Goal: Task Accomplishment & Management: Complete application form

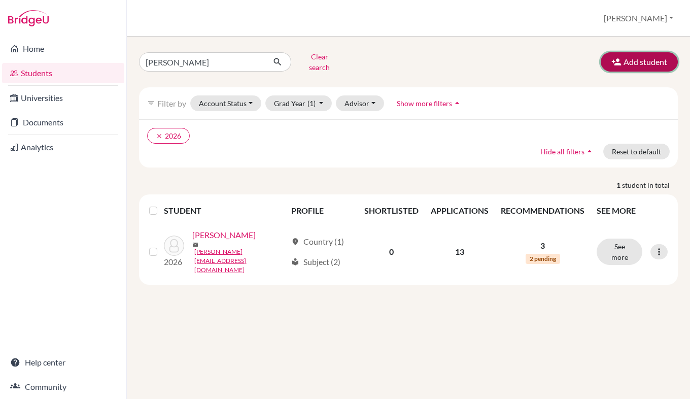
click at [649, 58] on button "Add student" at bounding box center [638, 61] width 77 height 19
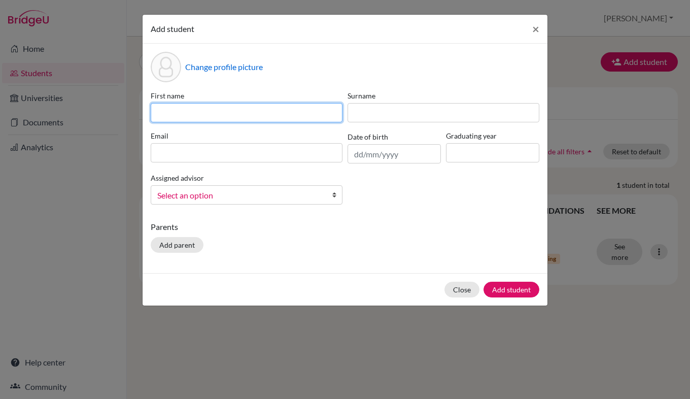
click at [252, 103] on input at bounding box center [247, 112] width 192 height 19
type input "[DATE]"
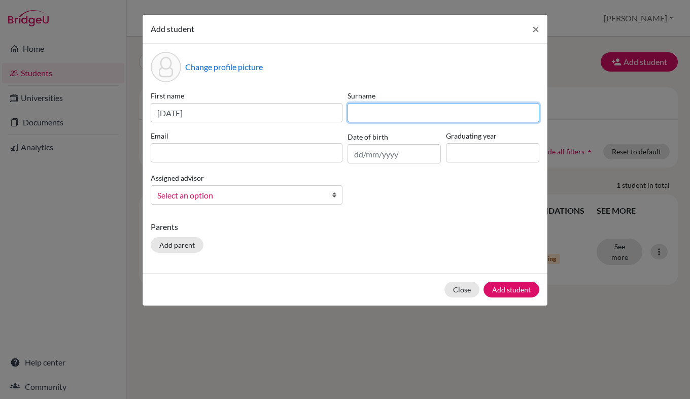
click at [416, 113] on input at bounding box center [443, 112] width 192 height 19
type input "[PERSON_NAME]"
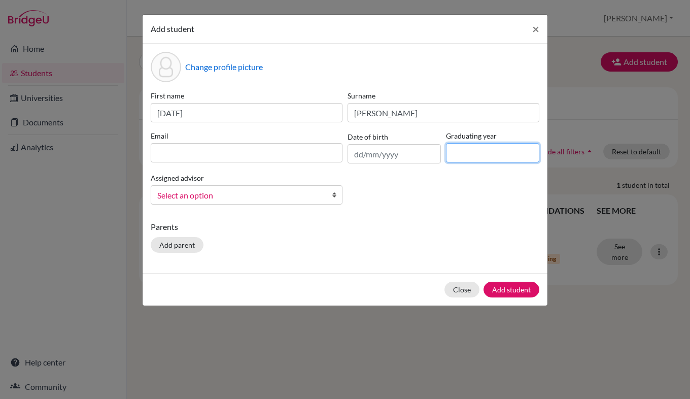
click at [486, 153] on input at bounding box center [492, 152] width 93 height 19
type input "2028"
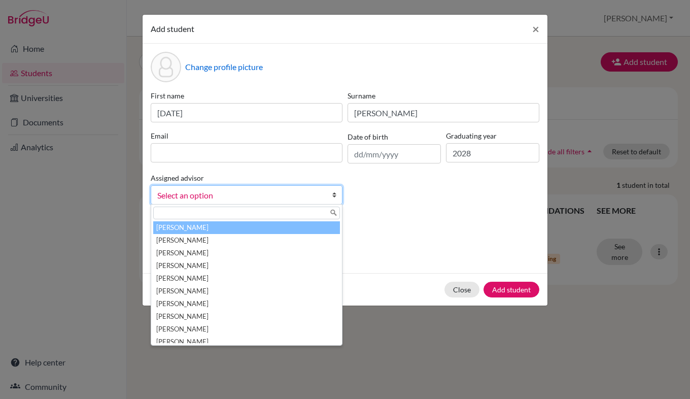
click at [311, 193] on span "Select an option" at bounding box center [239, 195] width 165 height 13
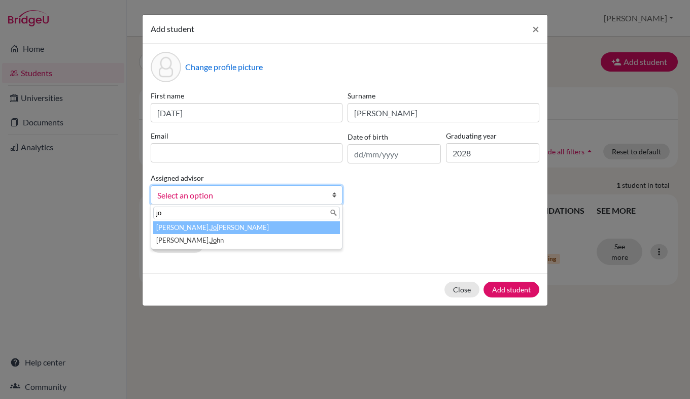
type input "jo"
click at [284, 225] on li "[PERSON_NAME]" at bounding box center [246, 227] width 187 height 13
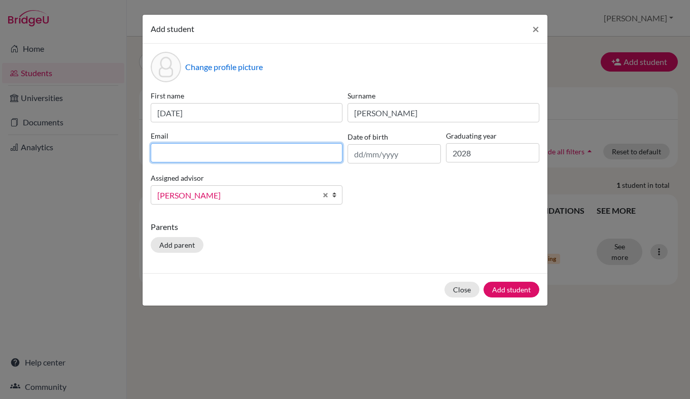
click at [270, 151] on input at bounding box center [247, 152] width 192 height 19
paste input "[EMAIL_ADDRESS][DOMAIN_NAME]"
type input "[EMAIL_ADDRESS][DOMAIN_NAME]"
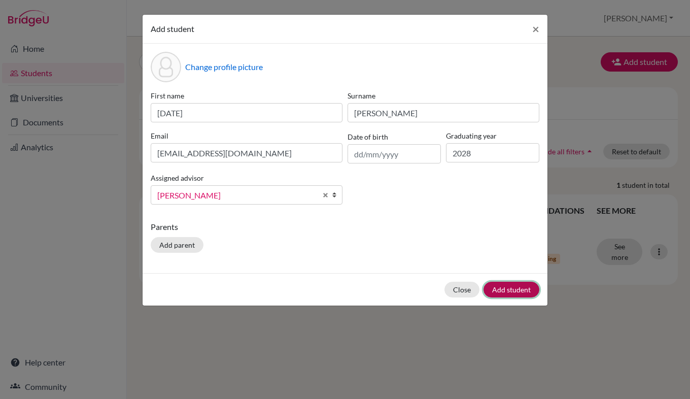
click at [500, 287] on button "Add student" at bounding box center [511, 289] width 56 height 16
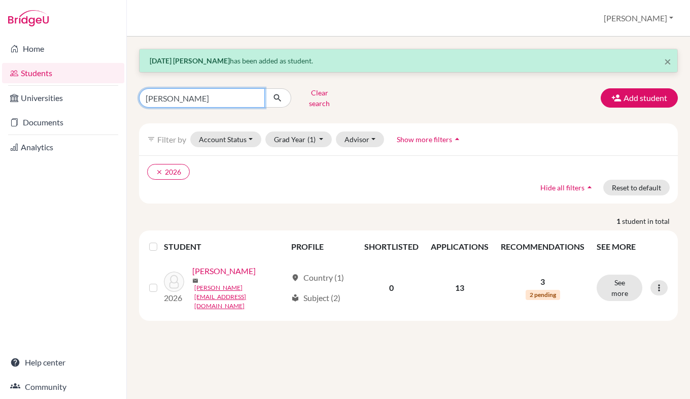
click at [221, 98] on input "[PERSON_NAME]" at bounding box center [202, 97] width 126 height 19
type input "h"
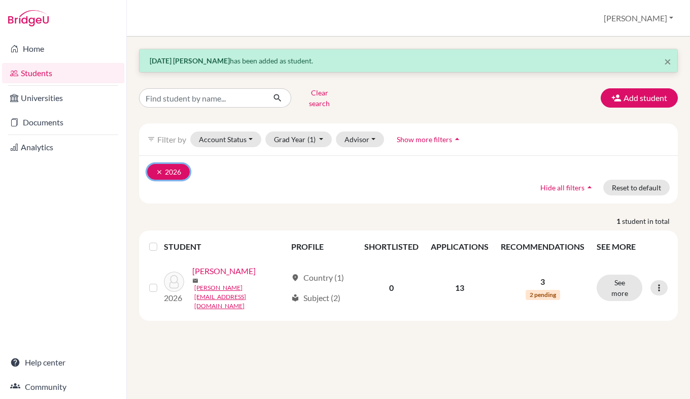
click at [162, 168] on icon "clear" at bounding box center [159, 171] width 7 height 7
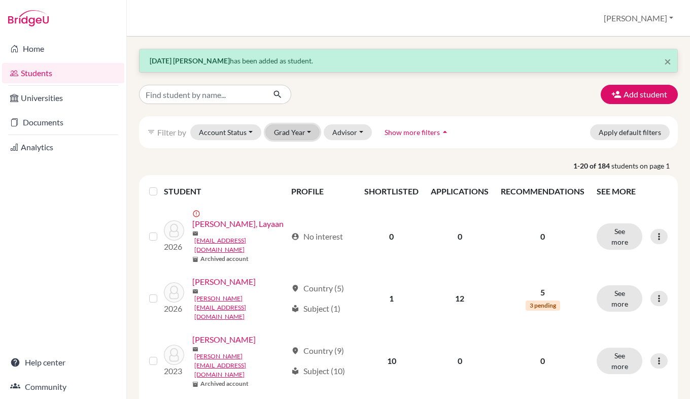
click at [306, 136] on button "Grad Year" at bounding box center [292, 132] width 55 height 16
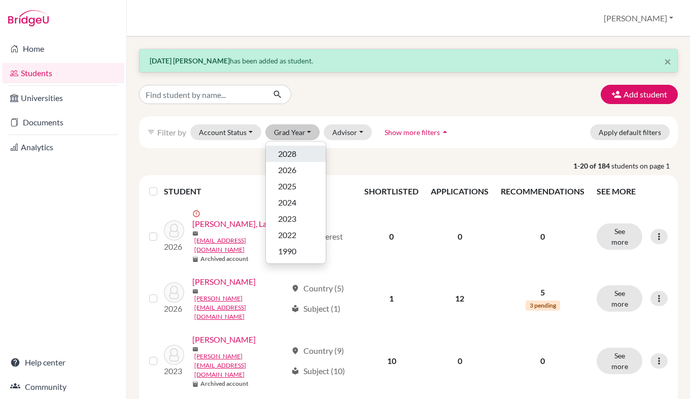
click at [301, 155] on div "2028" at bounding box center [295, 154] width 35 height 12
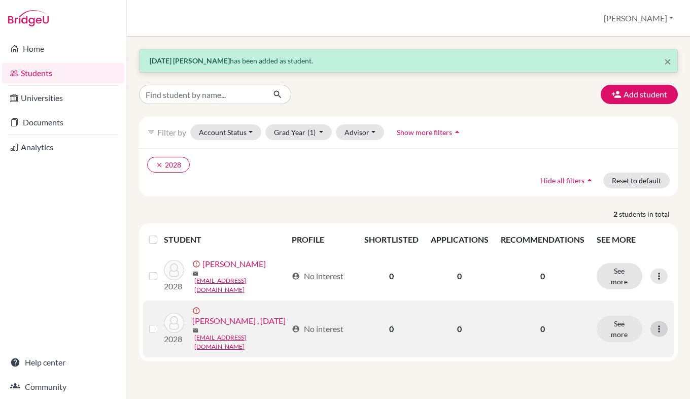
click at [661, 324] on icon at bounding box center [659, 329] width 10 height 10
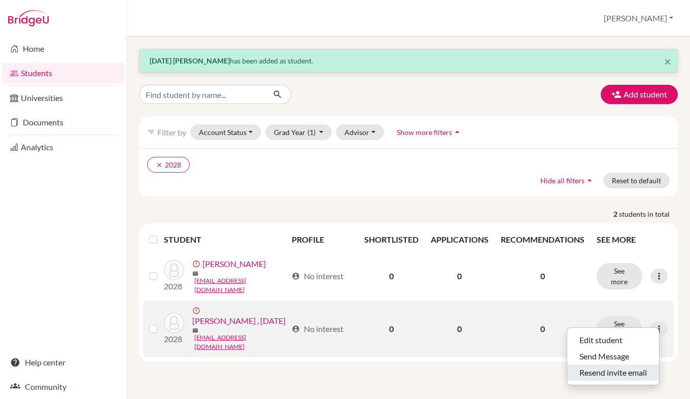
click at [626, 371] on button "Resend invite email" at bounding box center [613, 372] width 92 height 16
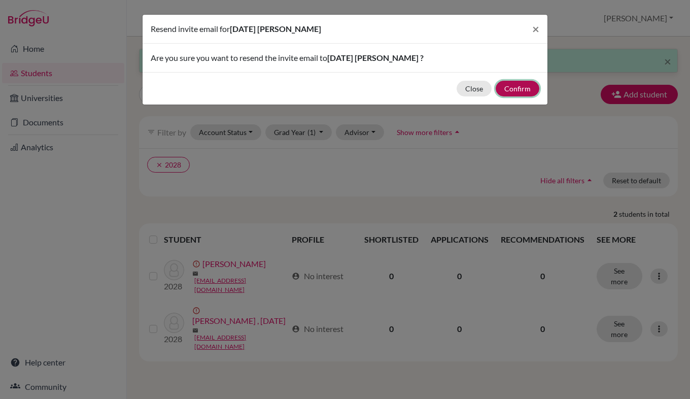
click at [518, 85] on button "Confirm" at bounding box center [517, 89] width 44 height 16
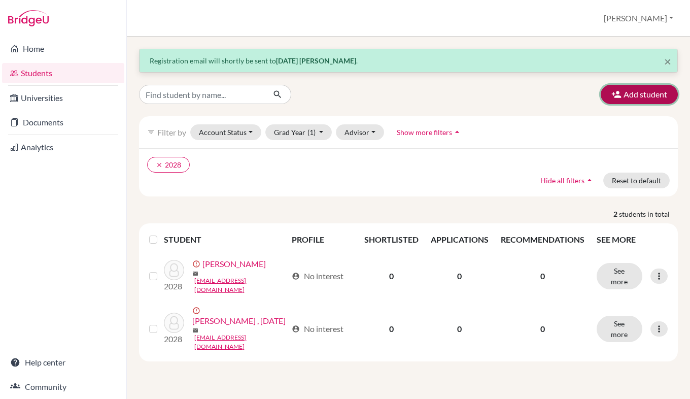
click at [664, 92] on button "Add student" at bounding box center [638, 94] width 77 height 19
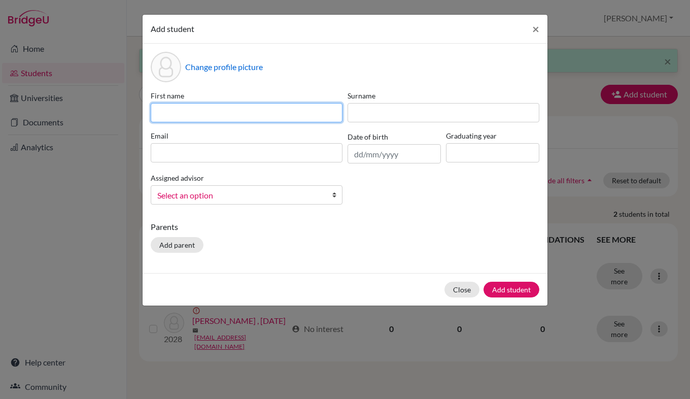
click at [265, 116] on input at bounding box center [247, 112] width 192 height 19
type input "[PERSON_NAME]"
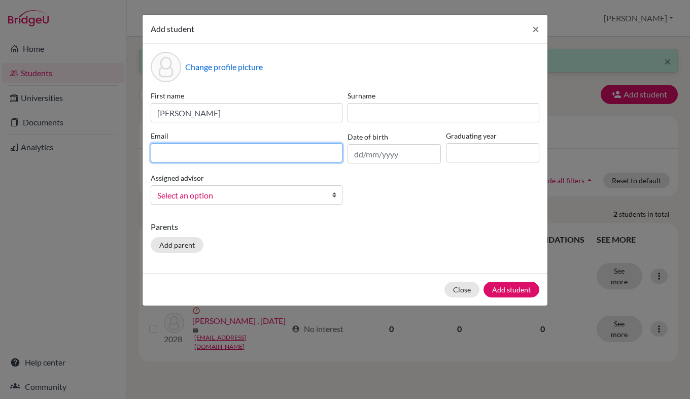
click at [227, 149] on input at bounding box center [247, 152] width 192 height 19
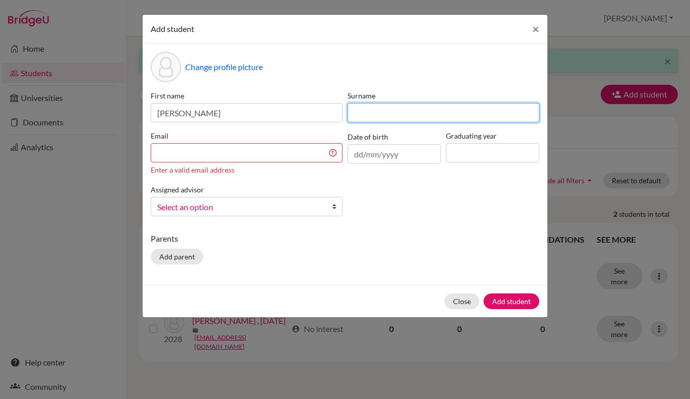
click at [364, 111] on input at bounding box center [443, 112] width 192 height 19
type input "Khanna"
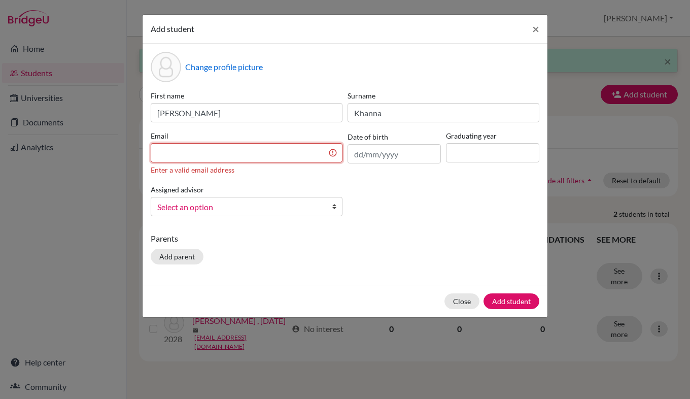
click at [294, 153] on input at bounding box center [247, 152] width 192 height 19
click at [345, 194] on div "First name [PERSON_NAME] Surname [PERSON_NAME] Email amo Enter a valid email ad…" at bounding box center [345, 157] width 394 height 134
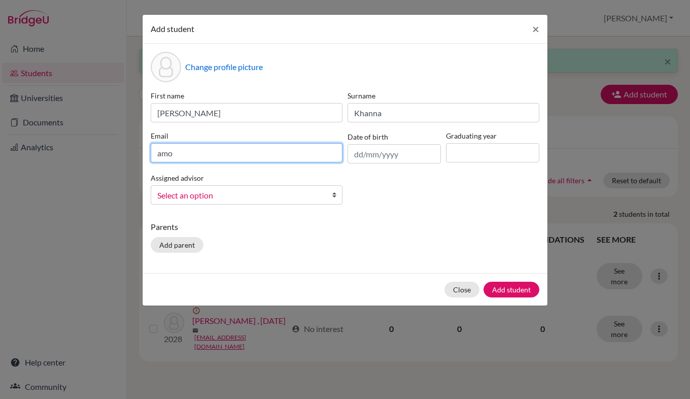
click at [281, 155] on input "amo" at bounding box center [247, 152] width 192 height 19
type input "a"
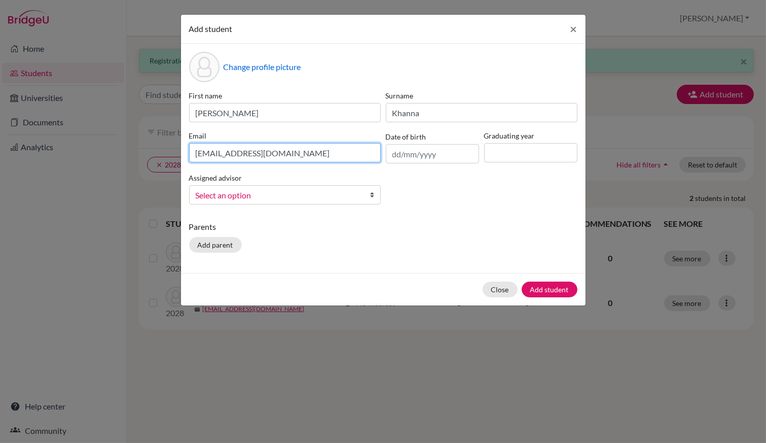
type input "[EMAIL_ADDRESS][DOMAIN_NAME]"
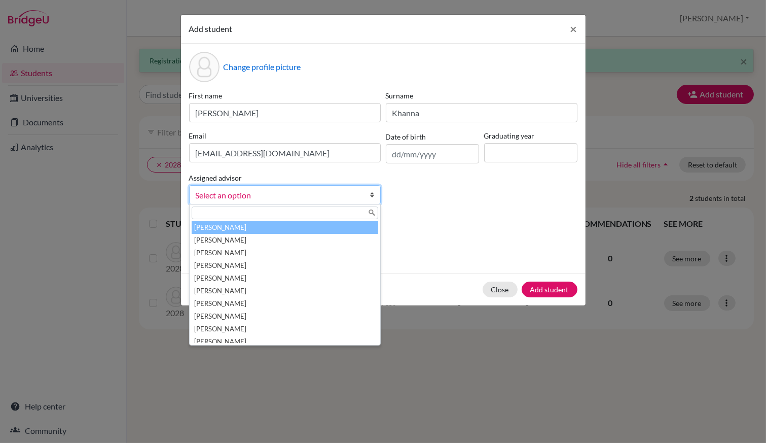
click at [329, 198] on span "Select an option" at bounding box center [278, 195] width 165 height 13
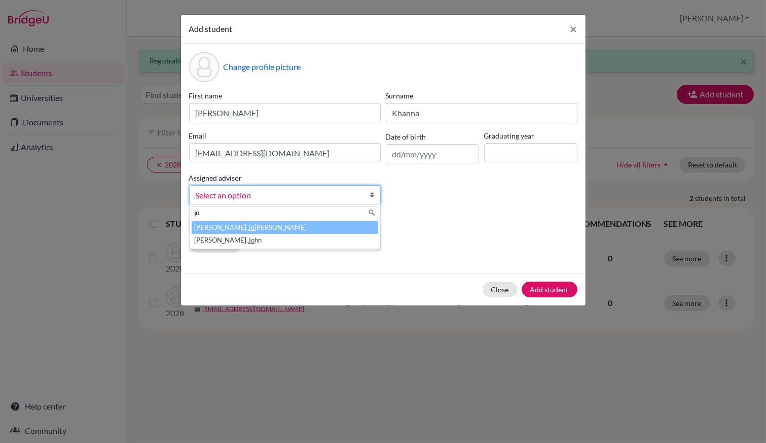
type input "jo"
click at [296, 229] on li "[PERSON_NAME]" at bounding box center [285, 227] width 187 height 13
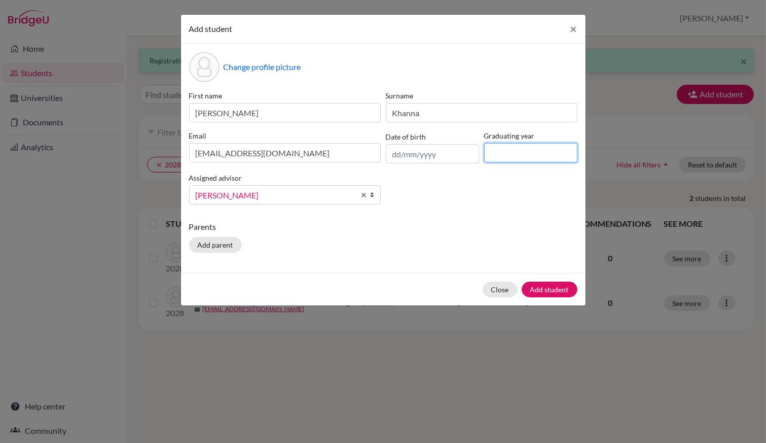
click at [525, 155] on input at bounding box center [530, 152] width 93 height 19
type input "2028"
click at [549, 288] on button "Add student" at bounding box center [550, 289] width 56 height 16
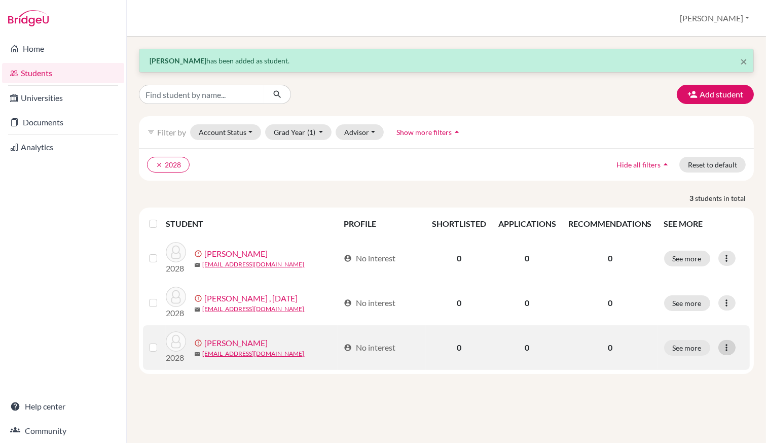
click at [689, 343] on icon at bounding box center [727, 347] width 10 height 10
click at [689, 393] on button "Resend invite email" at bounding box center [689, 401] width 92 height 16
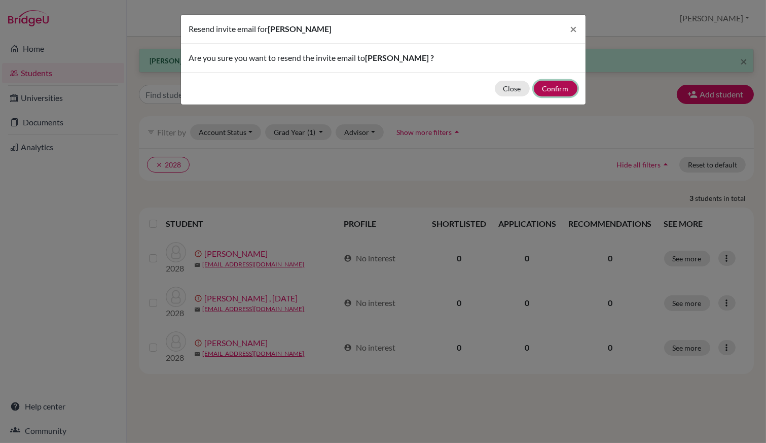
click at [557, 87] on button "Confirm" at bounding box center [556, 89] width 44 height 16
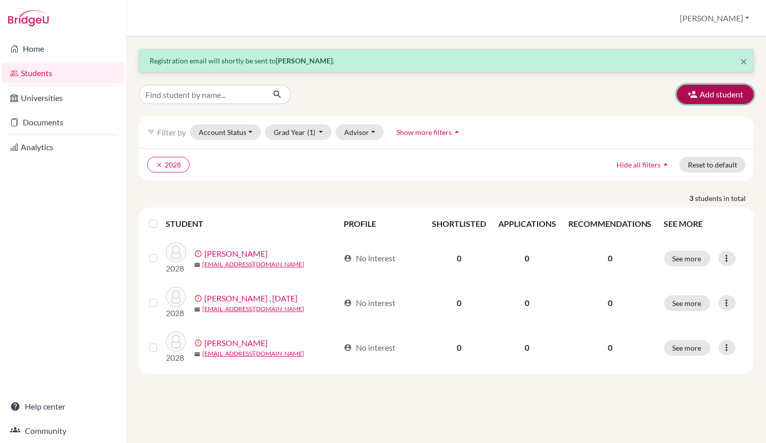
click at [689, 94] on button "Add student" at bounding box center [715, 94] width 77 height 19
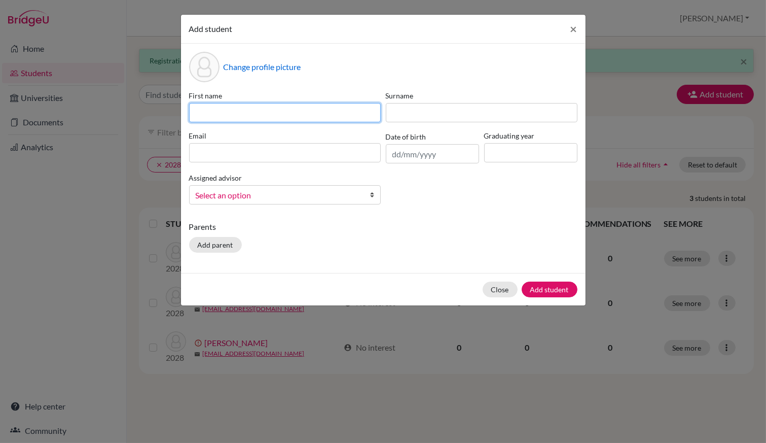
click at [322, 109] on input at bounding box center [285, 112] width 192 height 19
type input "[PERSON_NAME]"
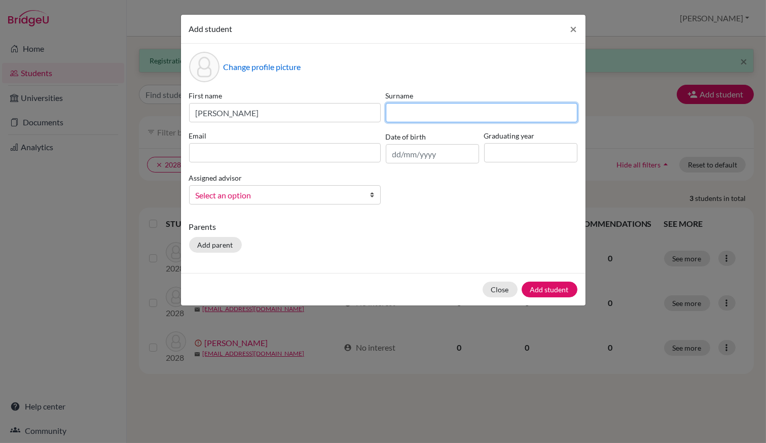
click at [409, 114] on input at bounding box center [482, 112] width 192 height 19
type input "[PERSON_NAME]"
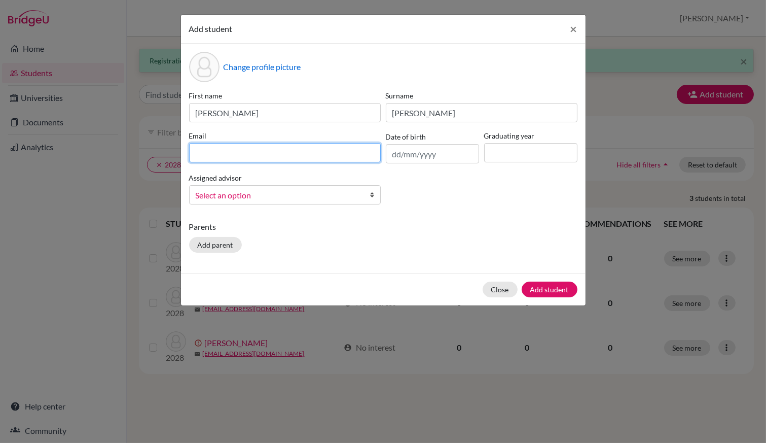
click at [328, 160] on input at bounding box center [285, 152] width 192 height 19
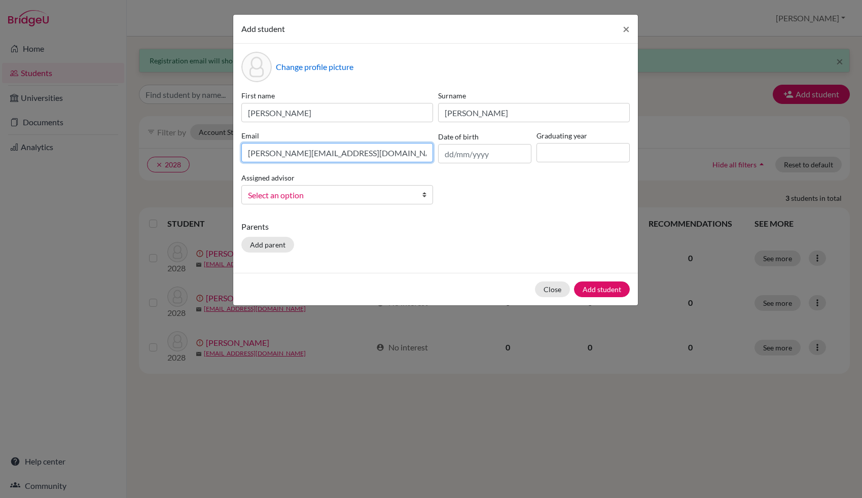
type input "[PERSON_NAME][EMAIL_ADDRESS][DOMAIN_NAME]"
click at [477, 154] on input "text" at bounding box center [484, 153] width 93 height 19
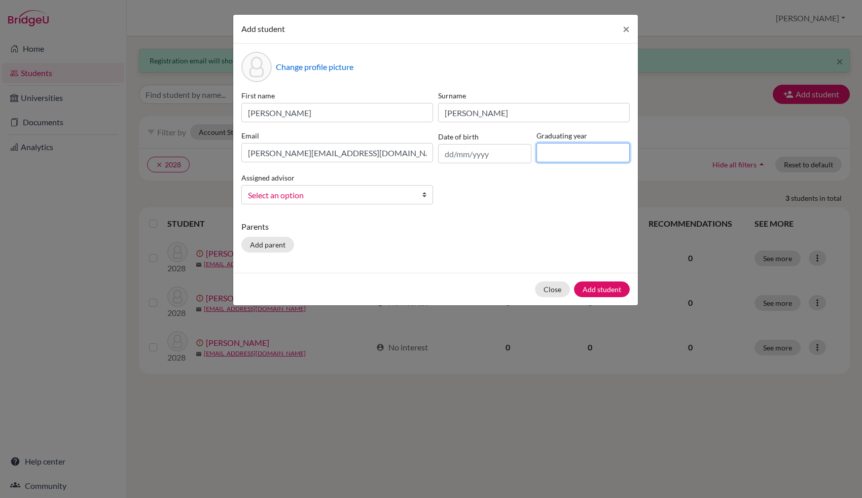
click at [566, 152] on input at bounding box center [583, 152] width 93 height 19
type input "2028"
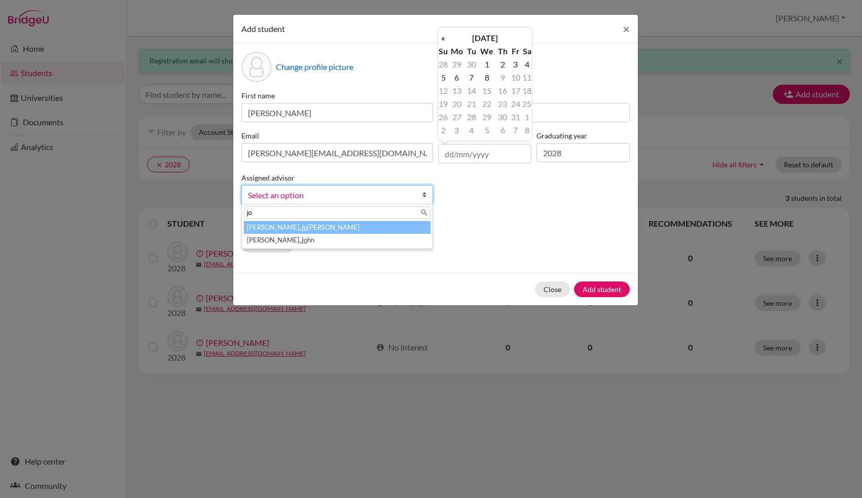
type input "jo"
click at [405, 228] on li "[PERSON_NAME]" at bounding box center [337, 227] width 187 height 13
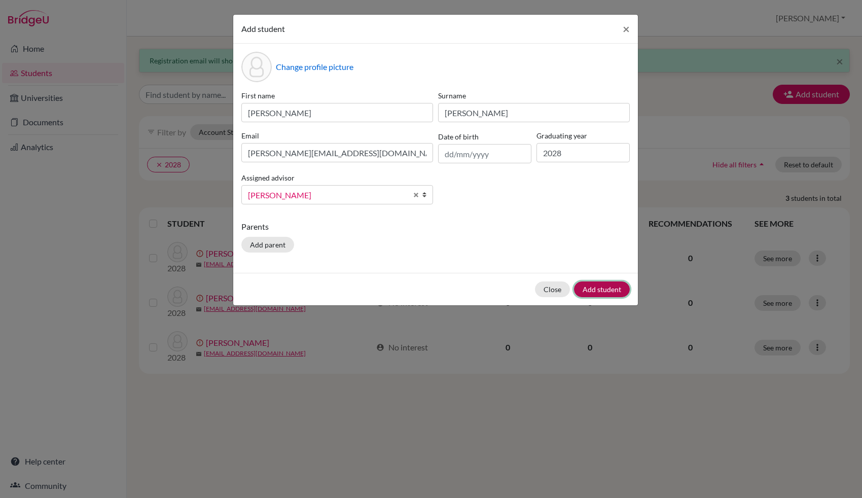
click at [598, 290] on button "Add student" at bounding box center [602, 289] width 56 height 16
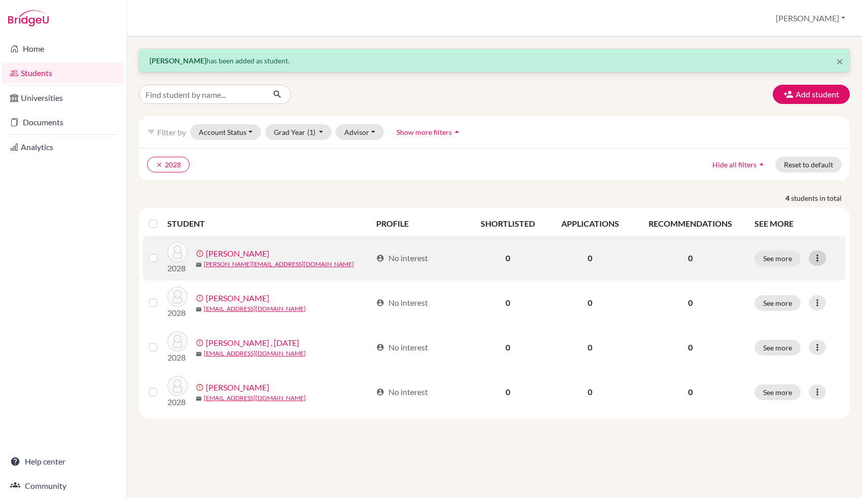
click at [689, 262] on icon at bounding box center [817, 258] width 10 height 10
click at [689, 307] on button "Resend invite email" at bounding box center [779, 312] width 92 height 16
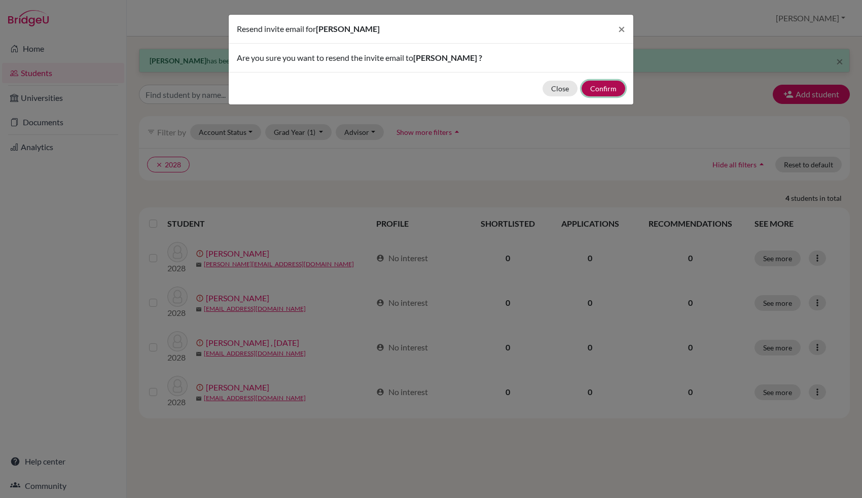
click at [600, 87] on button "Confirm" at bounding box center [604, 89] width 44 height 16
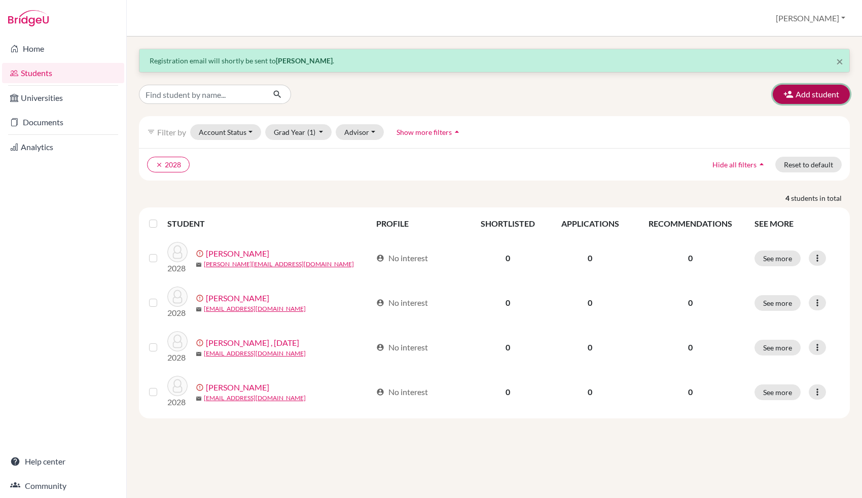
click at [689, 94] on button "Add student" at bounding box center [811, 94] width 77 height 19
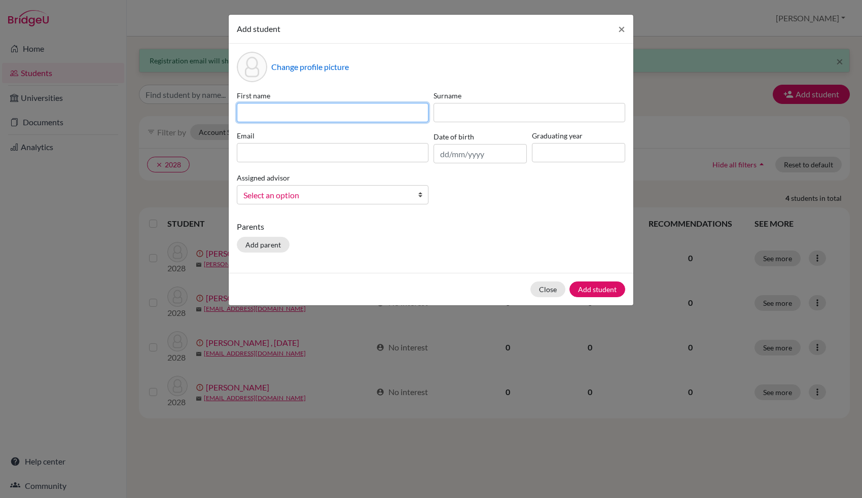
click at [361, 112] on input at bounding box center [333, 112] width 192 height 19
type input "Junhua(Len)"
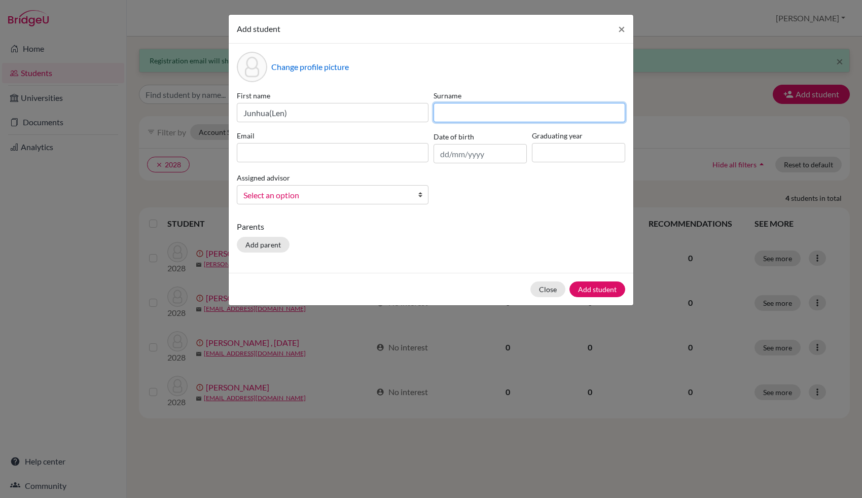
click at [464, 113] on input at bounding box center [530, 112] width 192 height 19
type input "[PERSON_NAME]"
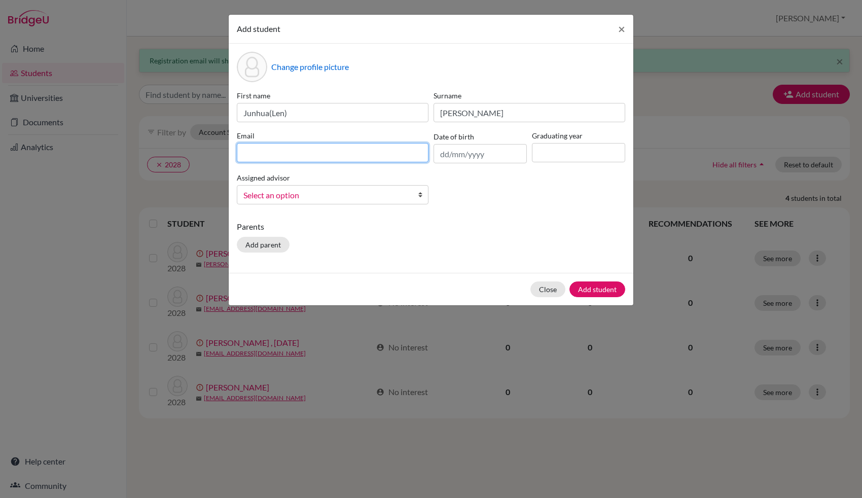
click at [326, 155] on input at bounding box center [333, 152] width 192 height 19
type input "[EMAIL_ADDRESS][DOMAIN_NAME]"
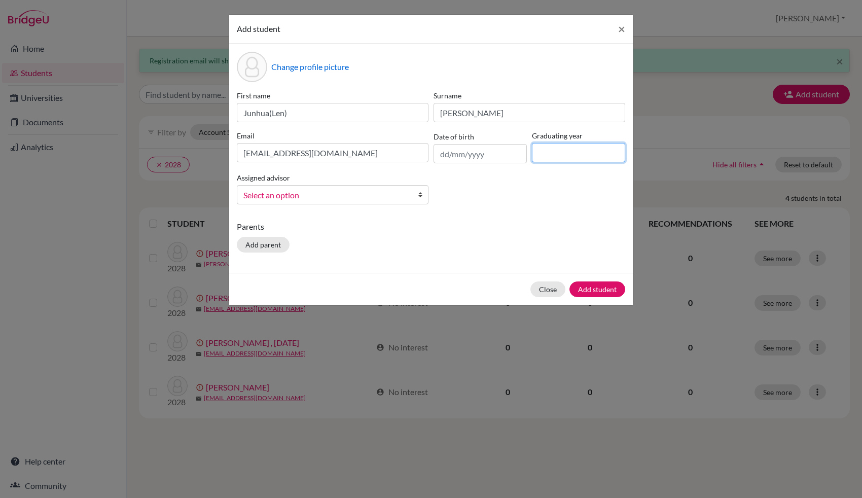
click at [554, 160] on input at bounding box center [578, 152] width 93 height 19
type input "2028"
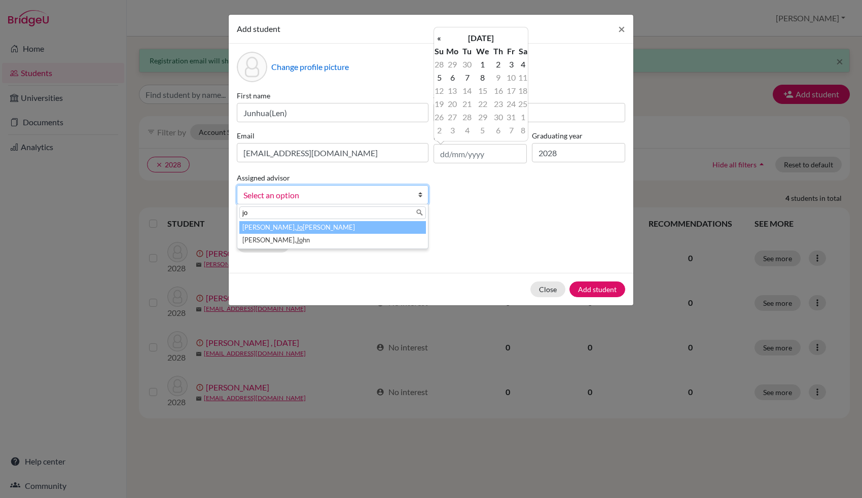
type input "jo"
click at [375, 227] on li "[PERSON_NAME]" at bounding box center [332, 227] width 187 height 13
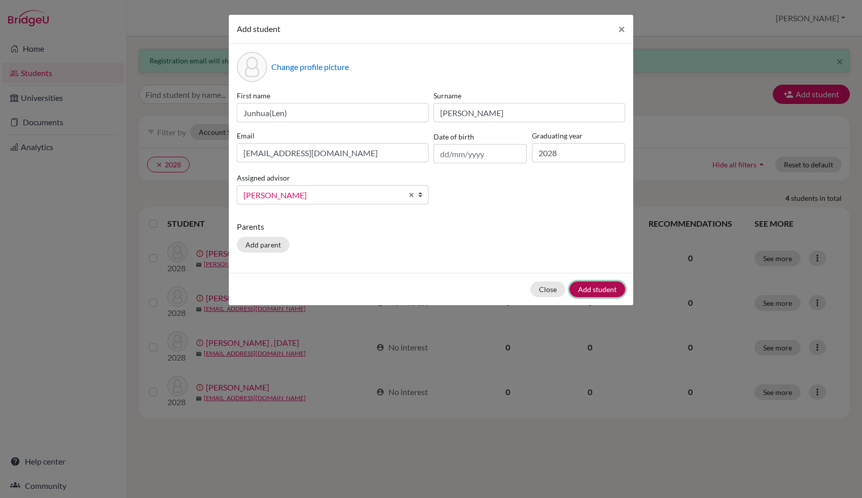
click at [601, 291] on button "Add student" at bounding box center [597, 289] width 56 height 16
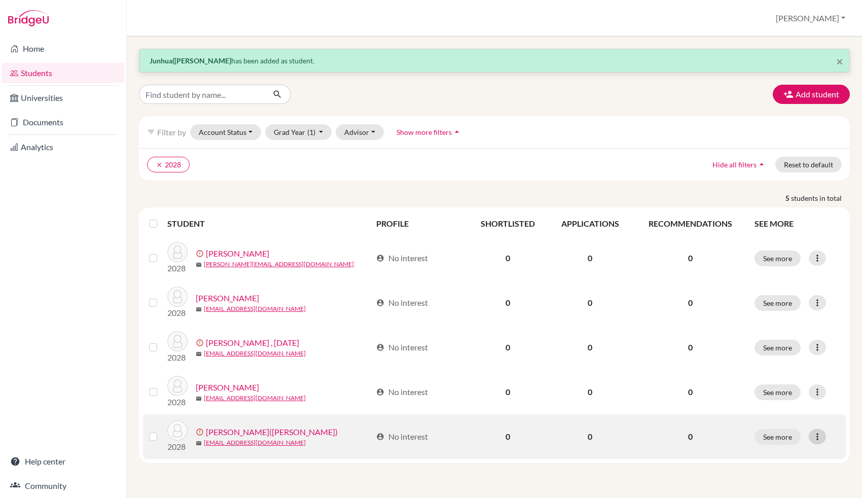
click at [689, 398] on icon at bounding box center [817, 437] width 10 height 10
click at [689, 398] on button "Resend invite email" at bounding box center [770, 417] width 92 height 16
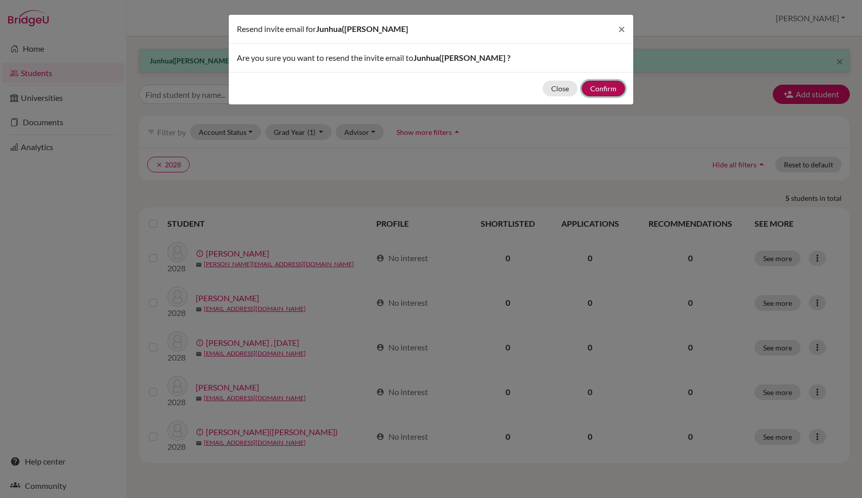
click at [601, 88] on button "Confirm" at bounding box center [604, 89] width 44 height 16
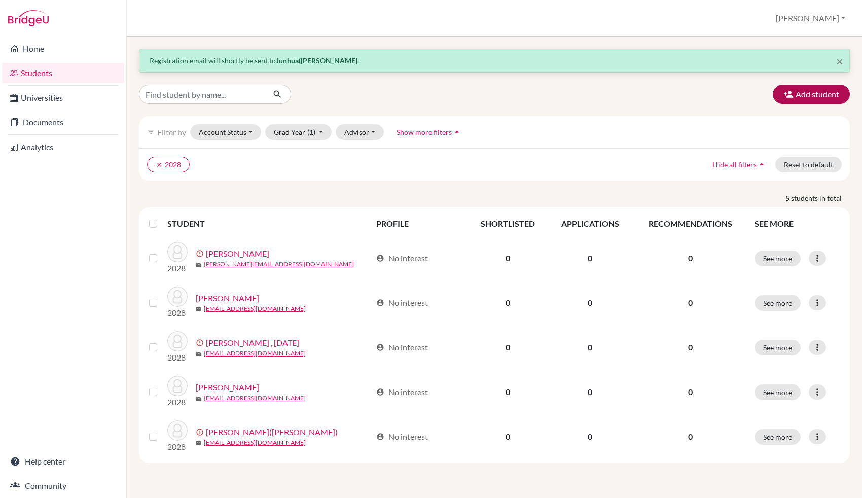
click at [689, 94] on button "Add student" at bounding box center [811, 94] width 77 height 19
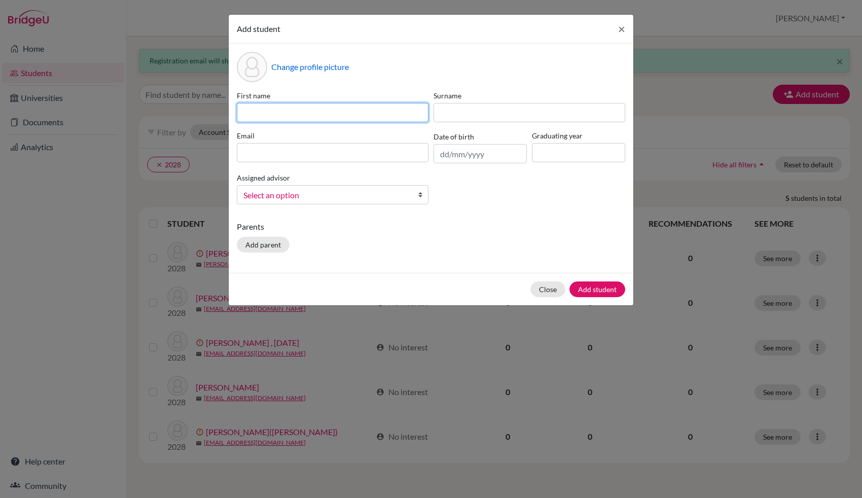
click at [342, 108] on input at bounding box center [333, 112] width 192 height 19
type input "w"
type input "Wenjing"
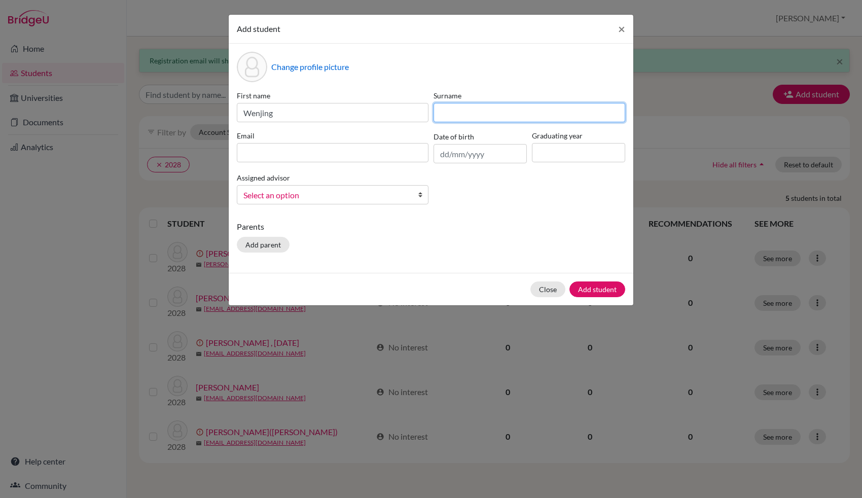
click at [487, 116] on input at bounding box center [530, 112] width 192 height 19
type input "Yu"
click at [365, 164] on div "First name Wenjing Surname [PERSON_NAME] Email Date of birth Graduating year As…" at bounding box center [431, 151] width 394 height 122
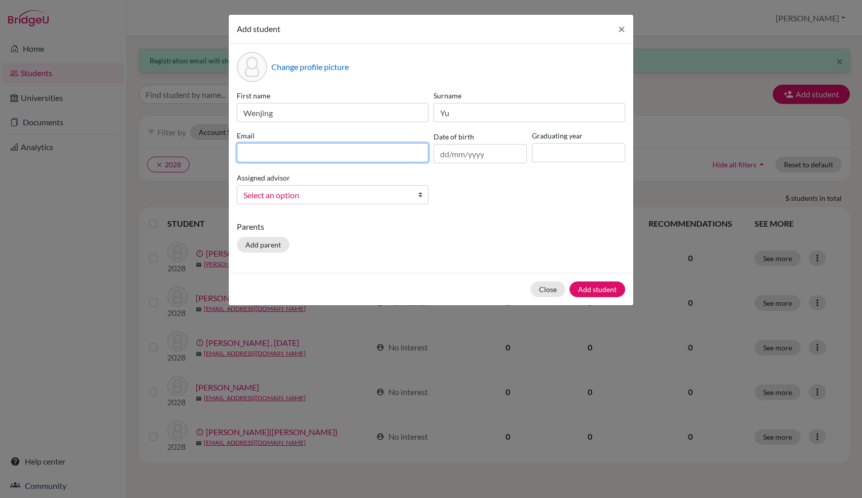
click at [364, 154] on input at bounding box center [333, 152] width 192 height 19
type input "[EMAIL_ADDRESS][DOMAIN_NAME]"
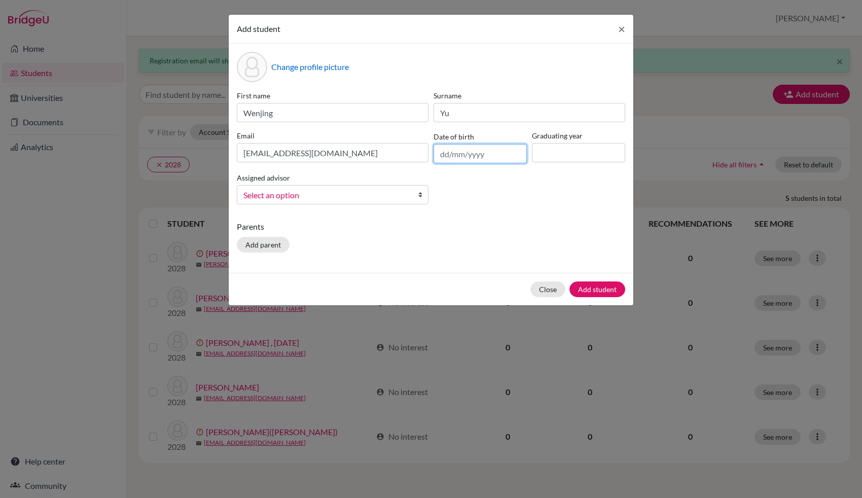
click at [451, 154] on input "text" at bounding box center [480, 153] width 93 height 19
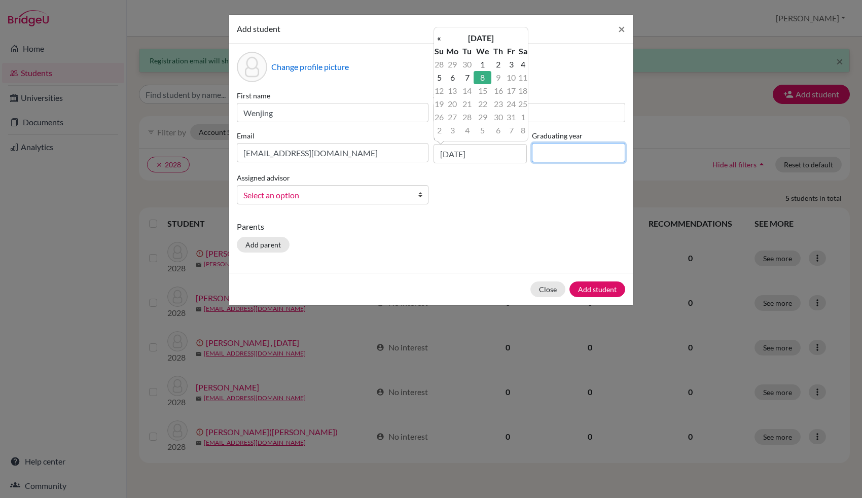
click at [569, 144] on input at bounding box center [578, 152] width 93 height 19
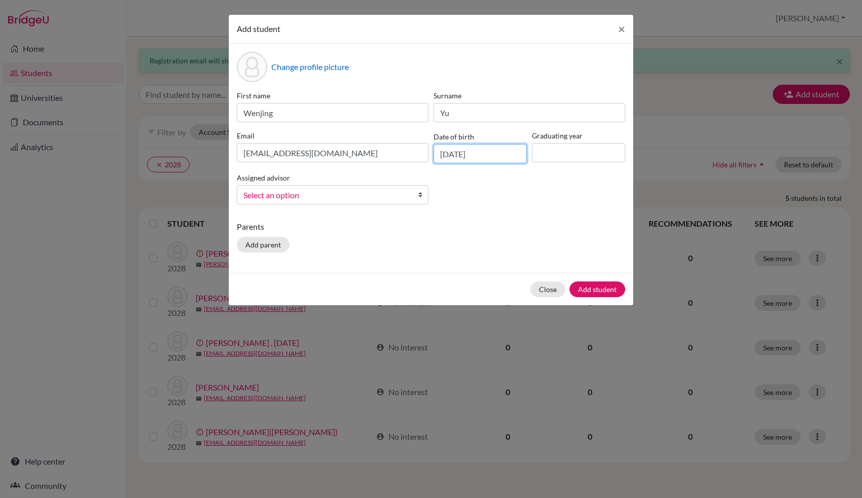
click at [501, 155] on input "[DATE]" at bounding box center [480, 153] width 93 height 19
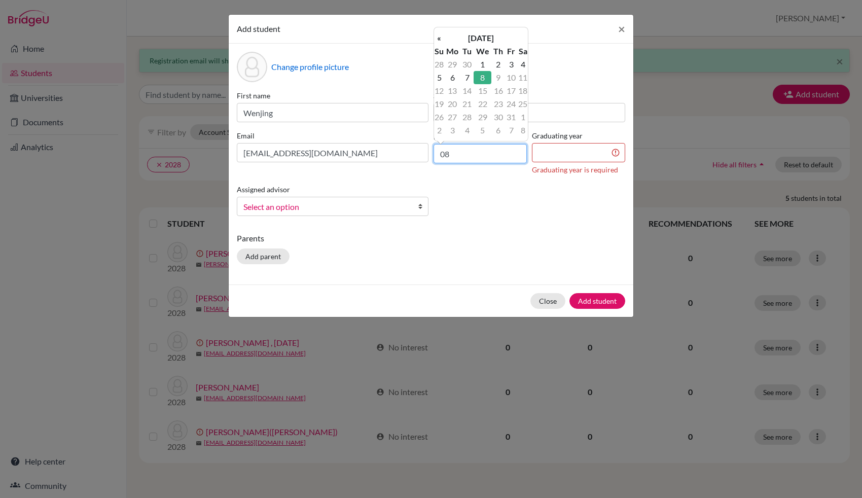
type input "0"
type input "[DATE]"
click at [488, 231] on div "Change profile picture First name Wenjing Surname [PERSON_NAME] [EMAIL_ADDRESS]…" at bounding box center [431, 164] width 405 height 241
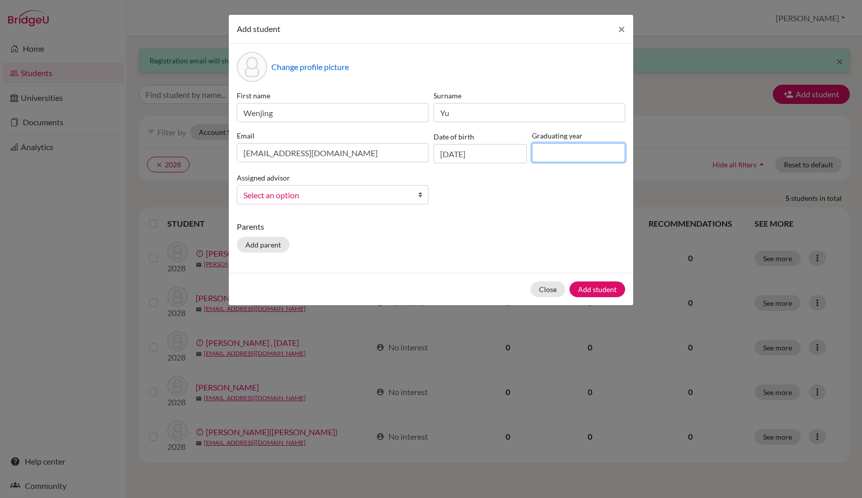
click at [586, 155] on input at bounding box center [578, 152] width 93 height 19
type input "2028"
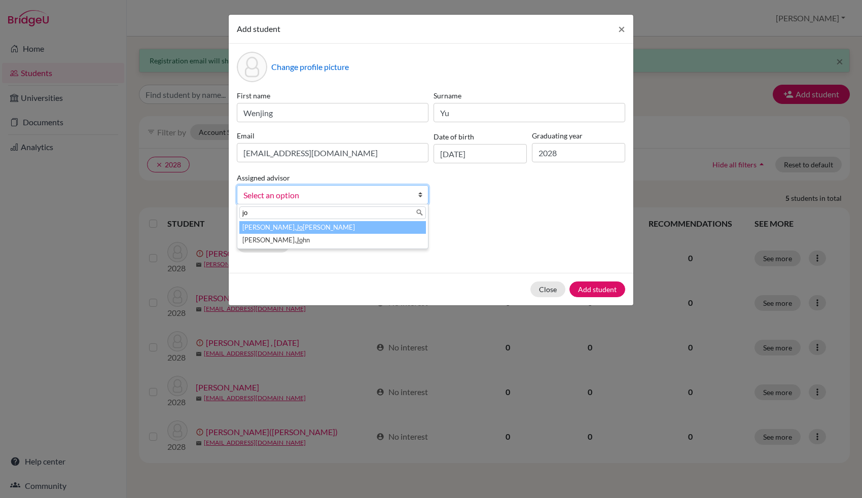
type input "jo"
click at [286, 226] on li "[PERSON_NAME]" at bounding box center [332, 227] width 187 height 13
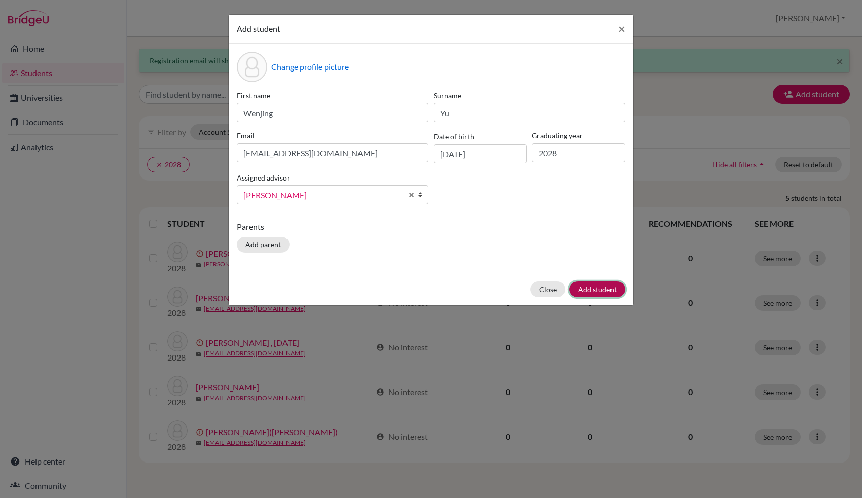
click at [605, 288] on button "Add student" at bounding box center [597, 289] width 56 height 16
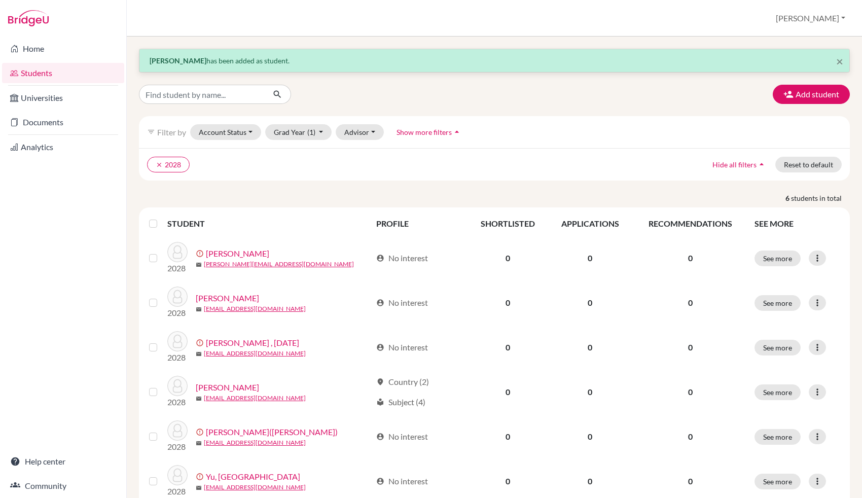
scroll to position [32, 0]
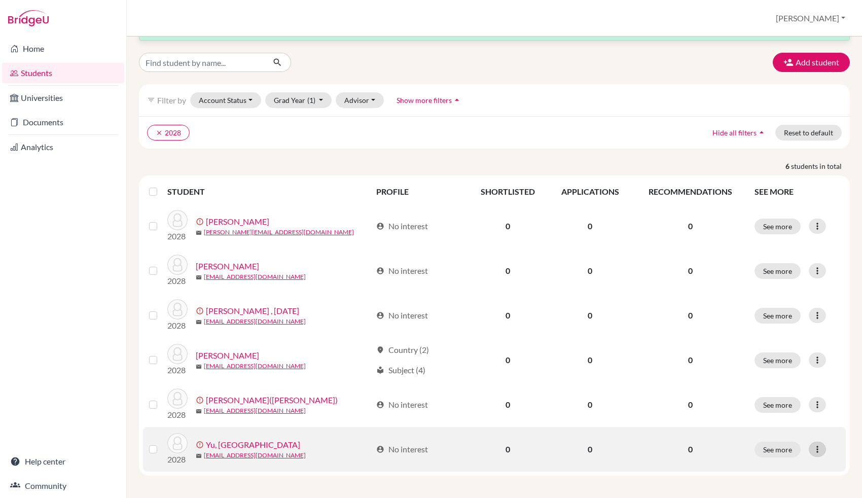
click at [689, 398] on icon at bounding box center [817, 449] width 10 height 10
click at [689, 398] on button "Resend invite email" at bounding box center [770, 429] width 92 height 16
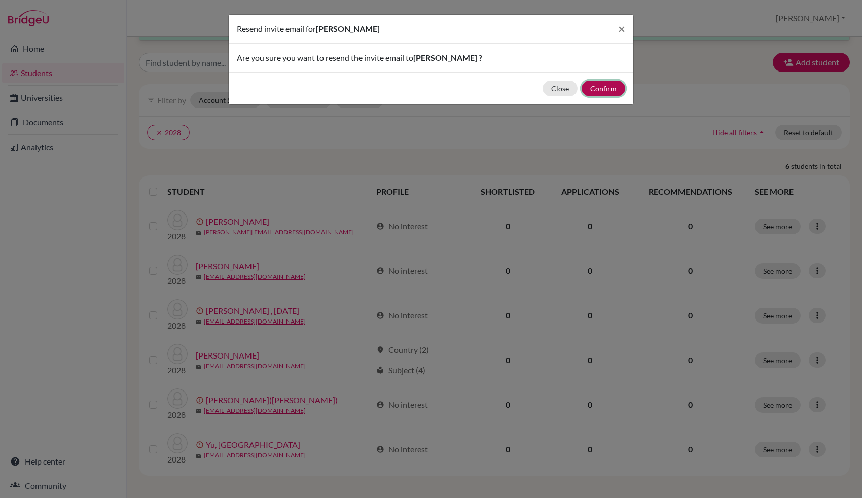
click at [602, 84] on button "Confirm" at bounding box center [604, 89] width 44 height 16
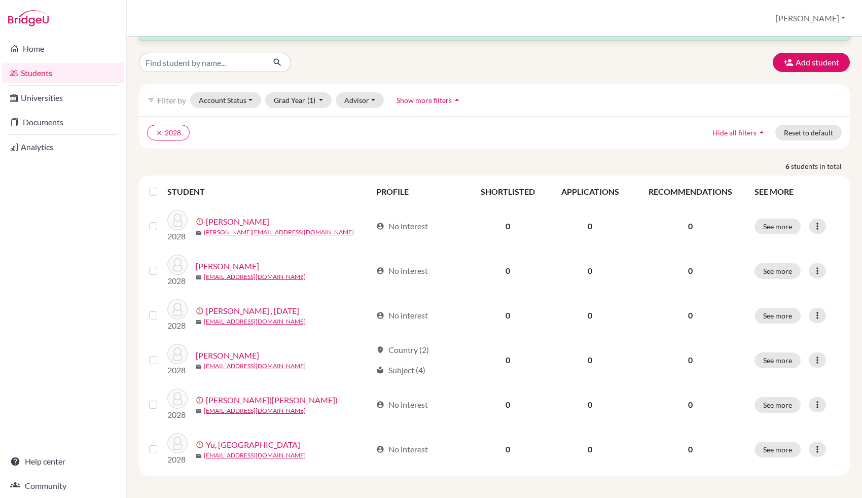
drag, startPoint x: 821, startPoint y: 58, endPoint x: 631, endPoint y: 78, distance: 190.6
click at [631, 78] on div "× Registration email will shortly be sent to [PERSON_NAME] . Add student filter…" at bounding box center [494, 246] width 711 height 459
click at [689, 61] on button "Add student" at bounding box center [811, 62] width 77 height 19
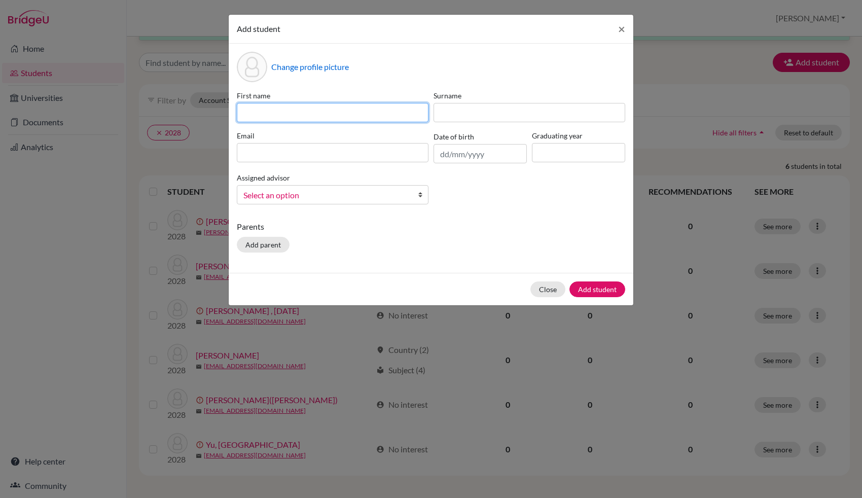
click at [354, 113] on input at bounding box center [333, 112] width 192 height 19
type input "xiran"
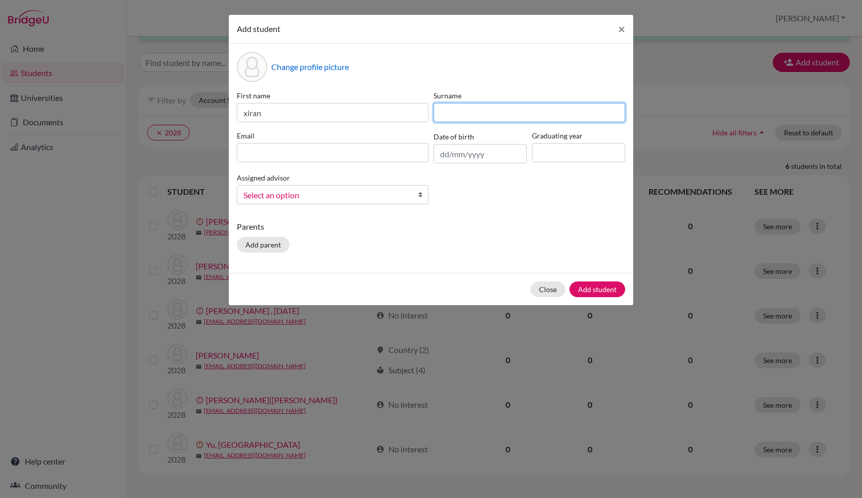
click at [507, 113] on input at bounding box center [530, 112] width 192 height 19
type input "\"
type input "[PERSON_NAME]"
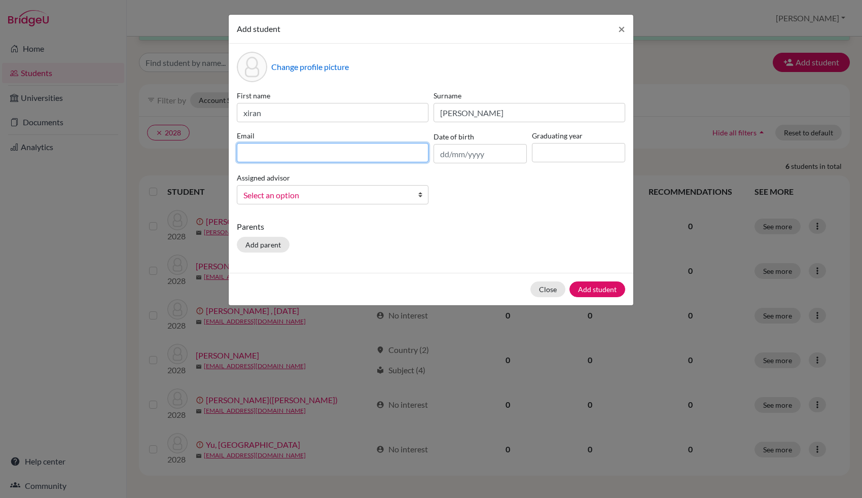
click at [310, 149] on input at bounding box center [333, 152] width 192 height 19
type input "s"
type input "[EMAIL_ADDRESS][DOMAIN_NAME]"
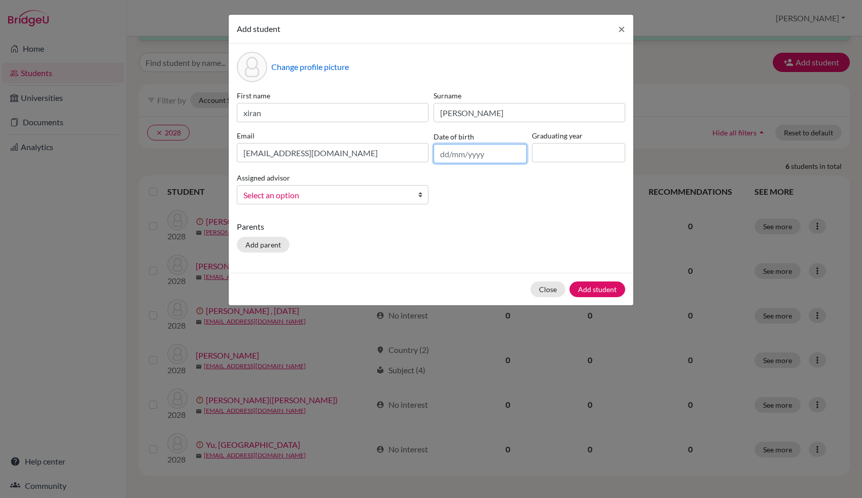
click at [472, 158] on input "text" at bounding box center [480, 153] width 93 height 19
type input "2"
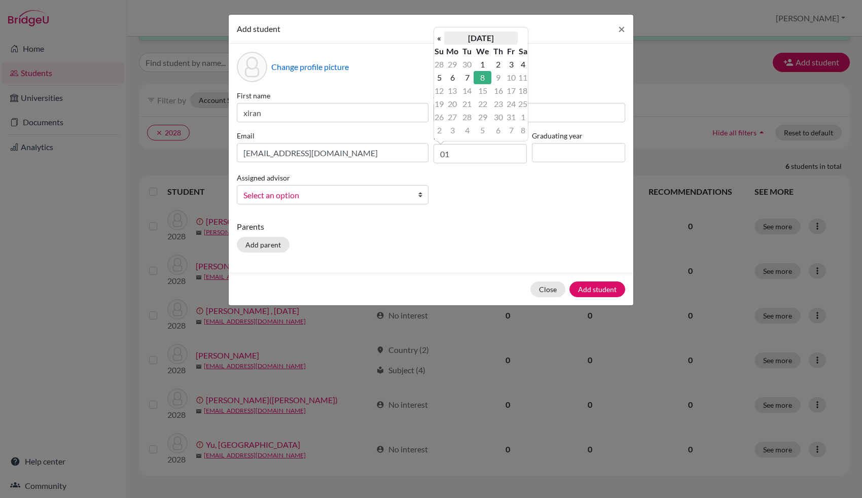
click at [489, 31] on th "[DATE]" at bounding box center [481, 37] width 74 height 13
click at [512, 96] on span "Aug" at bounding box center [515, 92] width 21 height 27
click at [497, 39] on th "[DATE]" at bounding box center [481, 37] width 74 height 13
click at [439, 41] on th "«" at bounding box center [439, 41] width 10 height 13
click at [436, 37] on th "«" at bounding box center [439, 41] width 10 height 13
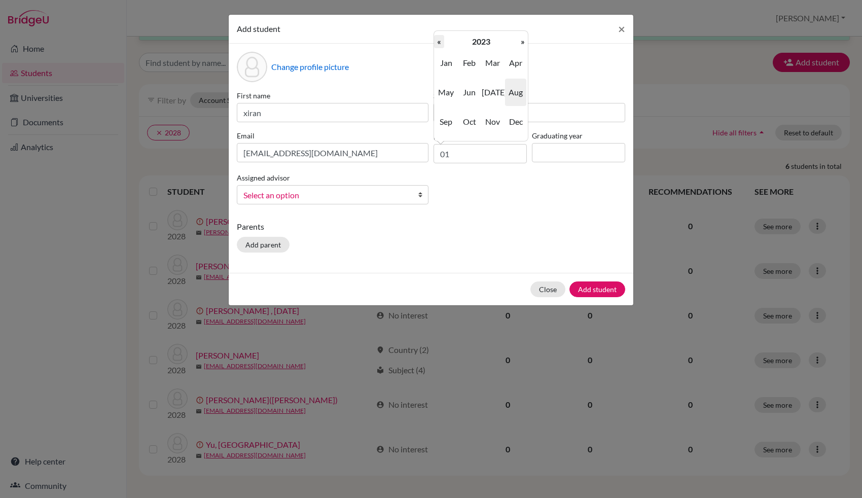
click at [437, 43] on th "«" at bounding box center [439, 41] width 10 height 13
click at [439, 41] on th "«" at bounding box center [439, 41] width 10 height 13
click at [438, 42] on th "«" at bounding box center [439, 41] width 10 height 13
click at [439, 39] on th "«" at bounding box center [439, 41] width 10 height 13
click at [439, 42] on th "«" at bounding box center [439, 41] width 10 height 13
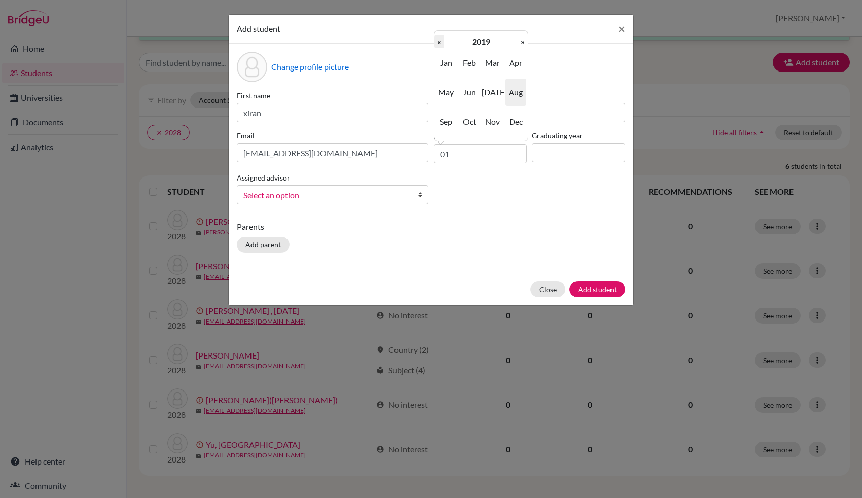
click at [441, 43] on th "«" at bounding box center [439, 41] width 10 height 13
click at [442, 42] on th "«" at bounding box center [439, 41] width 10 height 13
click at [439, 41] on th "«" at bounding box center [439, 41] width 10 height 13
click at [444, 42] on th "«" at bounding box center [439, 41] width 10 height 13
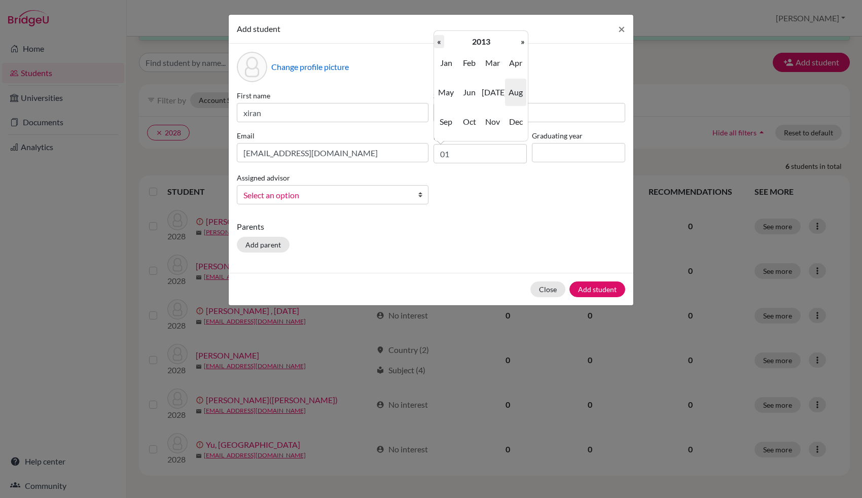
click at [442, 44] on th "«" at bounding box center [439, 41] width 10 height 13
click at [439, 41] on th "«" at bounding box center [439, 41] width 10 height 13
click at [520, 91] on span "Aug" at bounding box center [515, 92] width 21 height 27
click at [440, 80] on td "1" at bounding box center [439, 77] width 10 height 13
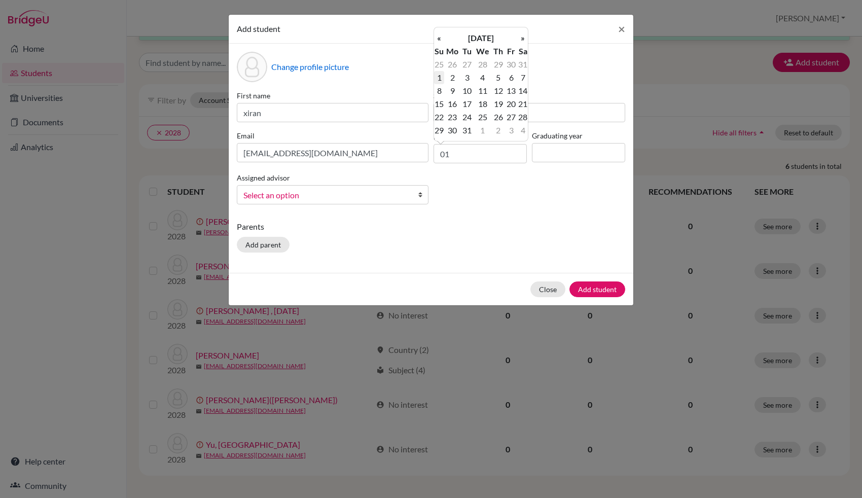
type input "[DATE]"
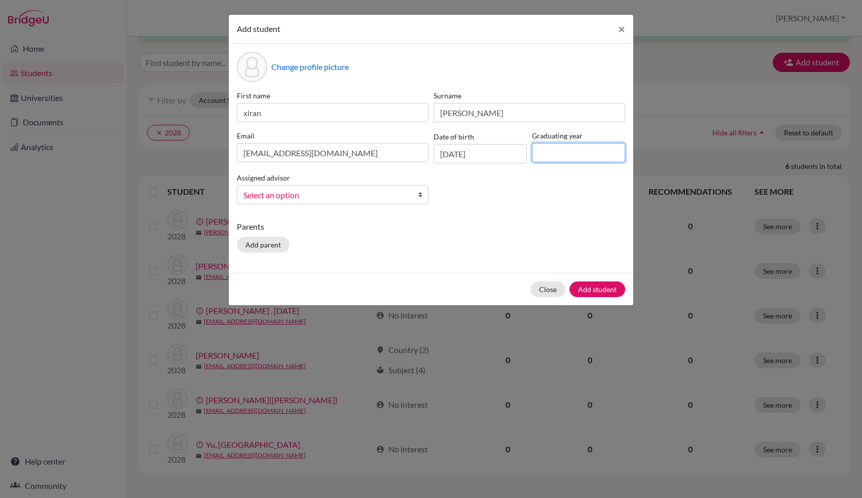
click at [579, 156] on input at bounding box center [578, 152] width 93 height 19
type input "2028"
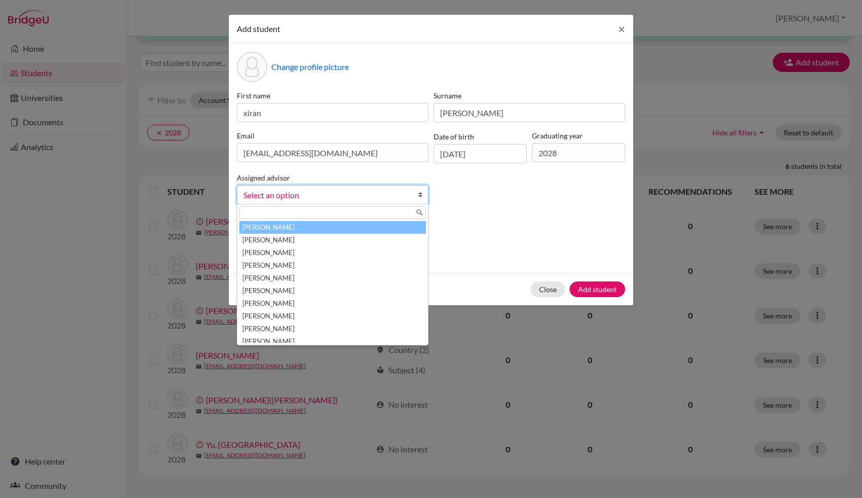
click at [537, 249] on div "Parents Add parent" at bounding box center [431, 239] width 388 height 36
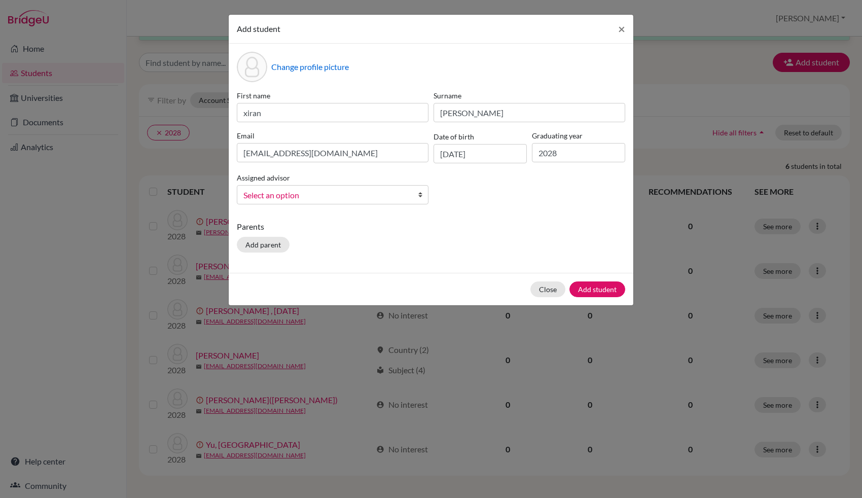
click at [333, 187] on link "Select an option" at bounding box center [333, 194] width 192 height 19
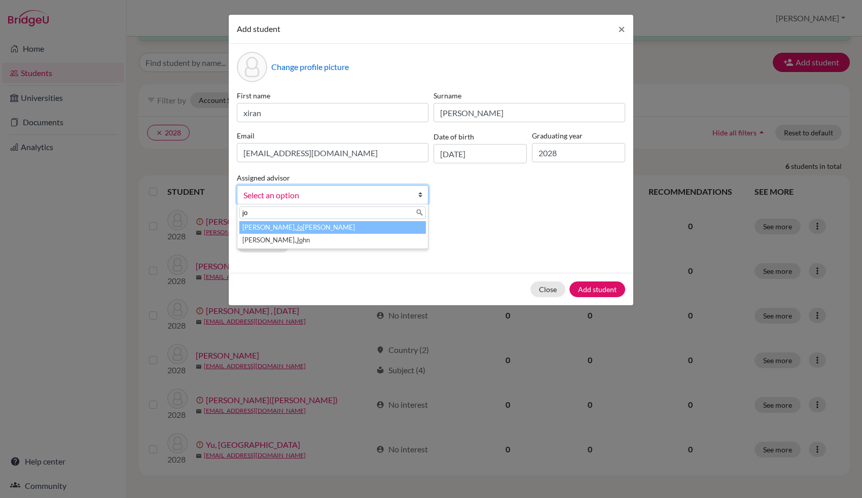
type input "jo"
click at [316, 227] on li "[PERSON_NAME]" at bounding box center [332, 227] width 187 height 13
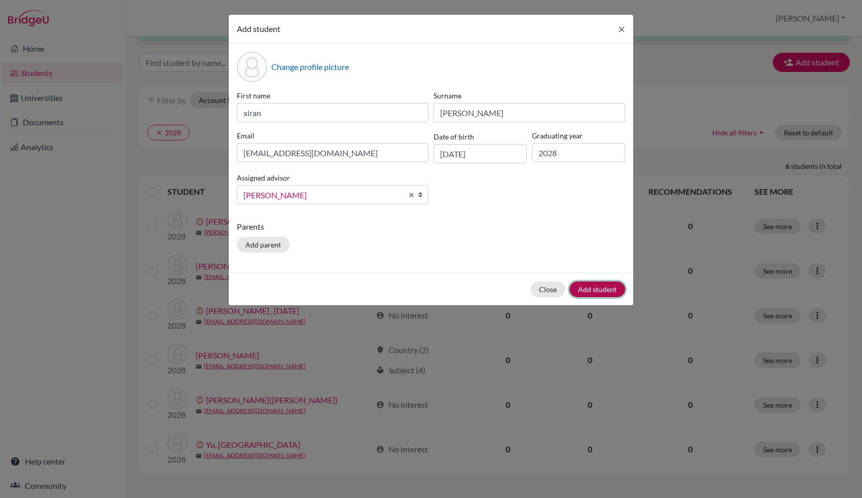
click at [594, 289] on button "Add student" at bounding box center [597, 289] width 56 height 16
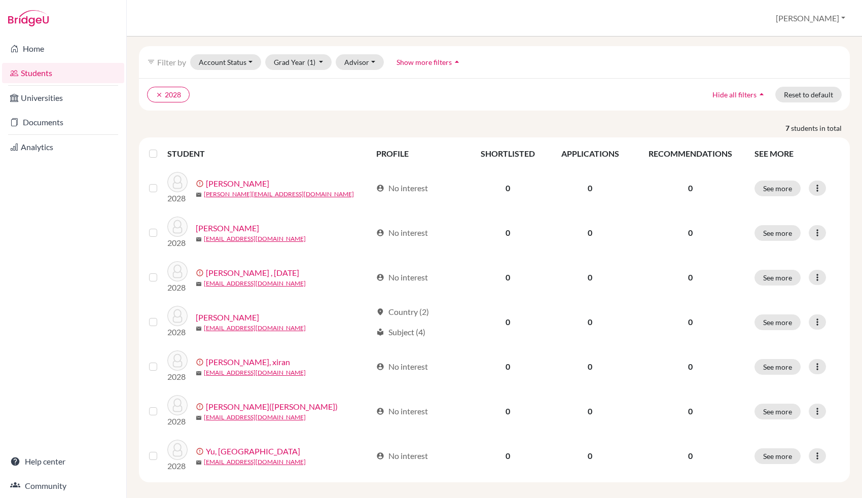
scroll to position [77, 0]
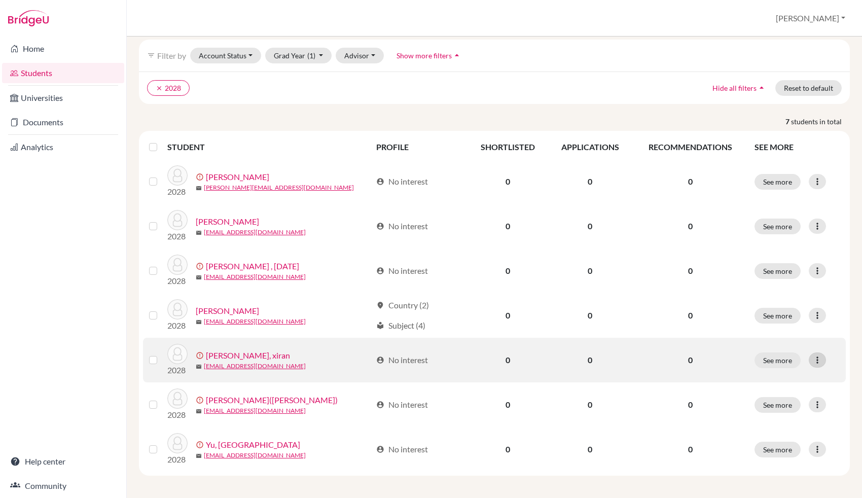
click at [689, 361] on icon at bounding box center [817, 360] width 10 height 10
click at [689, 398] on button "Resend invite email" at bounding box center [770, 414] width 92 height 16
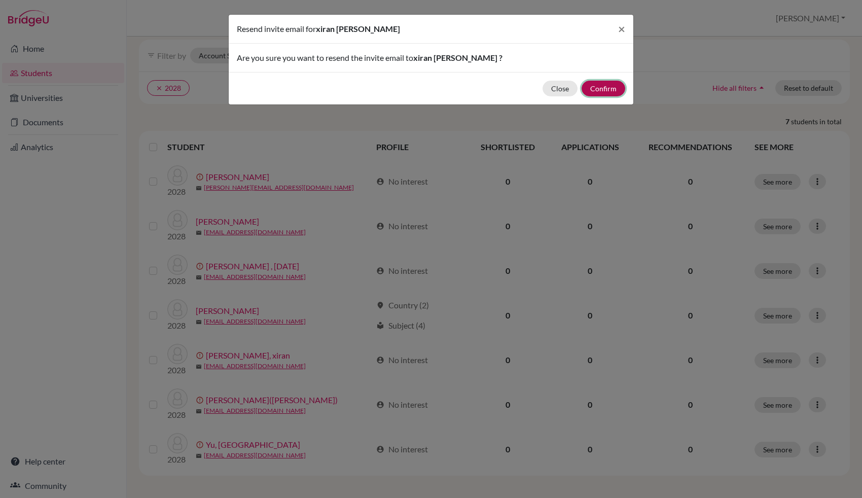
click at [606, 87] on button "Confirm" at bounding box center [604, 89] width 44 height 16
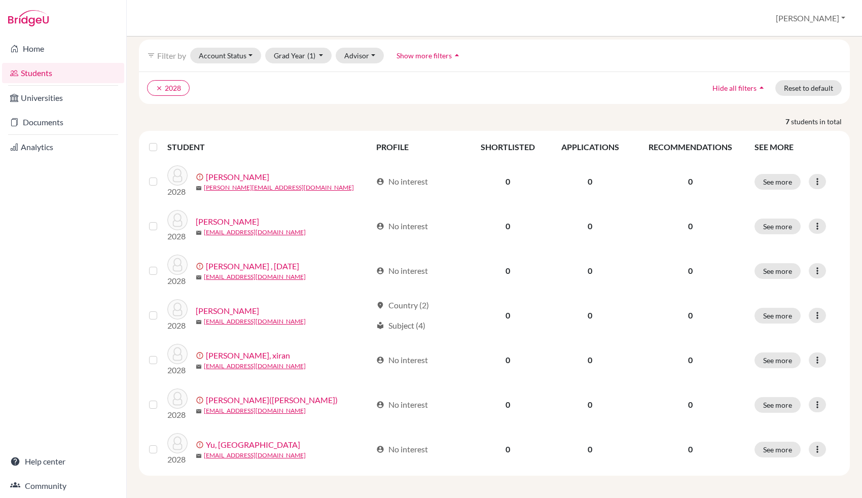
scroll to position [0, 0]
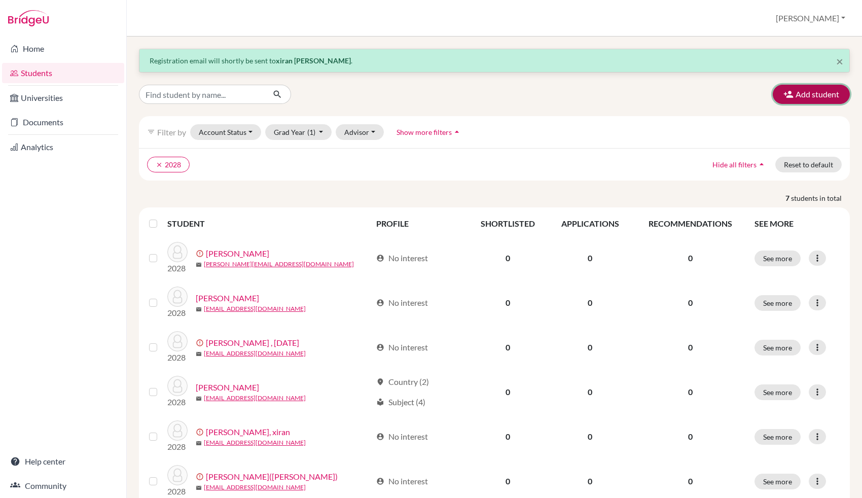
click at [689, 96] on icon "button" at bounding box center [789, 94] width 10 height 10
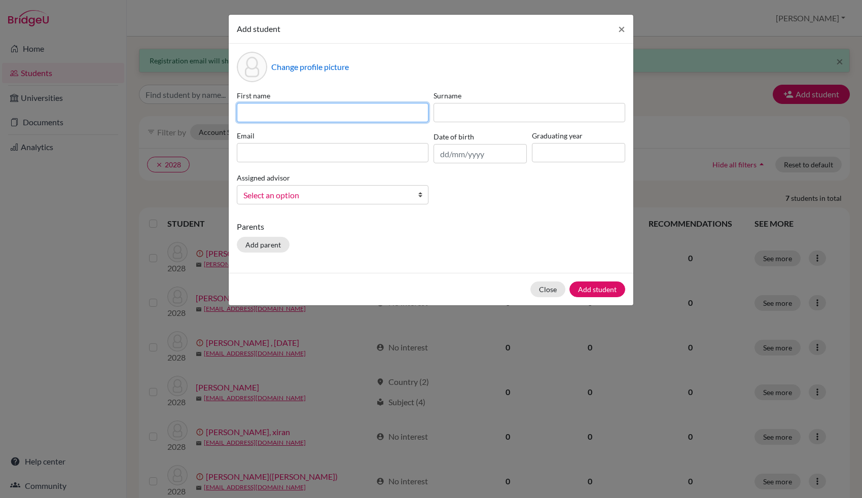
click at [322, 112] on input at bounding box center [333, 112] width 192 height 19
type input "hairuei"
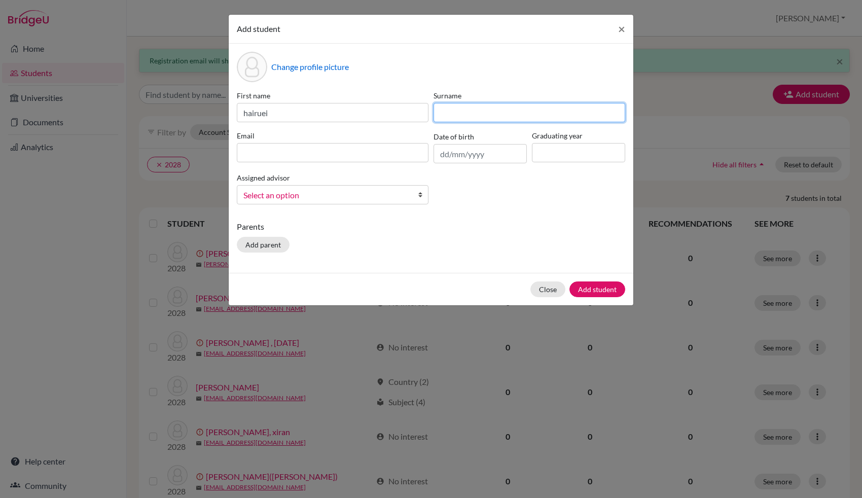
click at [458, 115] on input at bounding box center [530, 112] width 192 height 19
type input "[PERSON_NAME]"
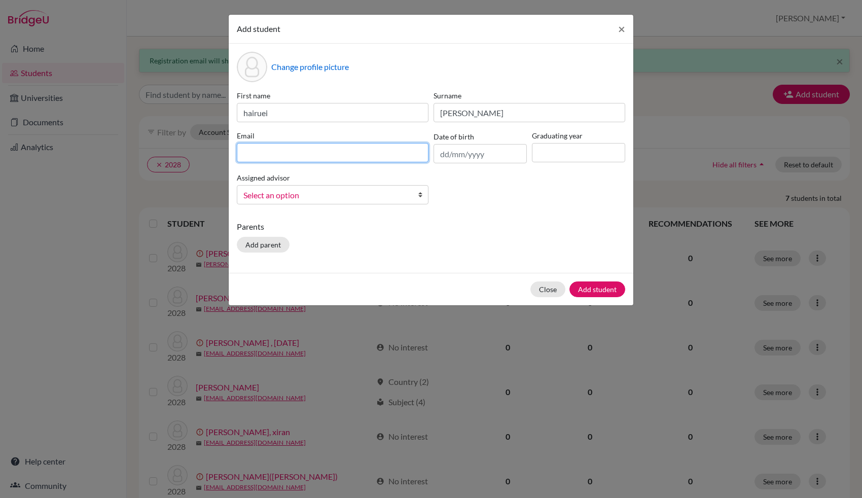
click at [349, 155] on input at bounding box center [333, 152] width 192 height 19
type input "[EMAIL_ADDRESS][DOMAIN_NAME]"
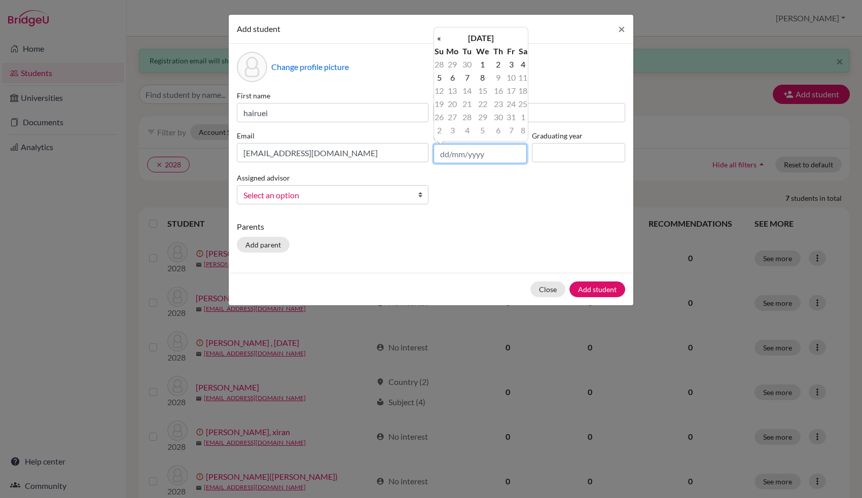
click at [488, 160] on input "text" at bounding box center [480, 153] width 93 height 19
type input "[DATE]"
click at [544, 154] on input at bounding box center [578, 152] width 93 height 19
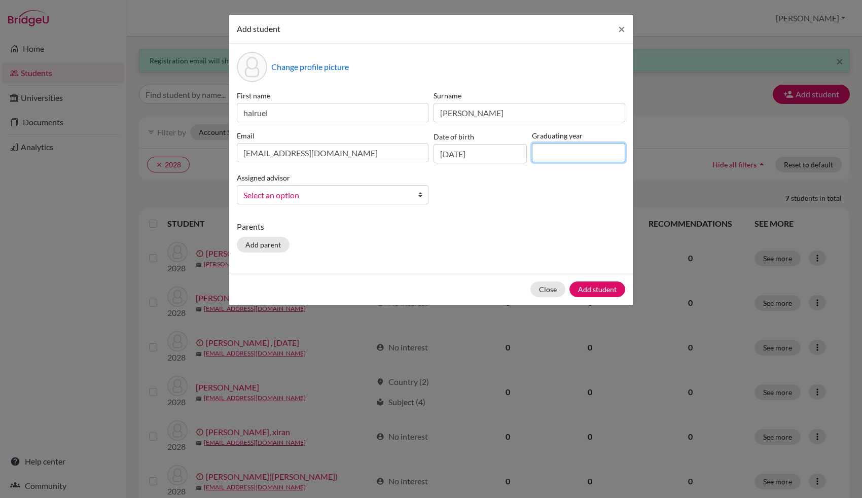
type input "2028"
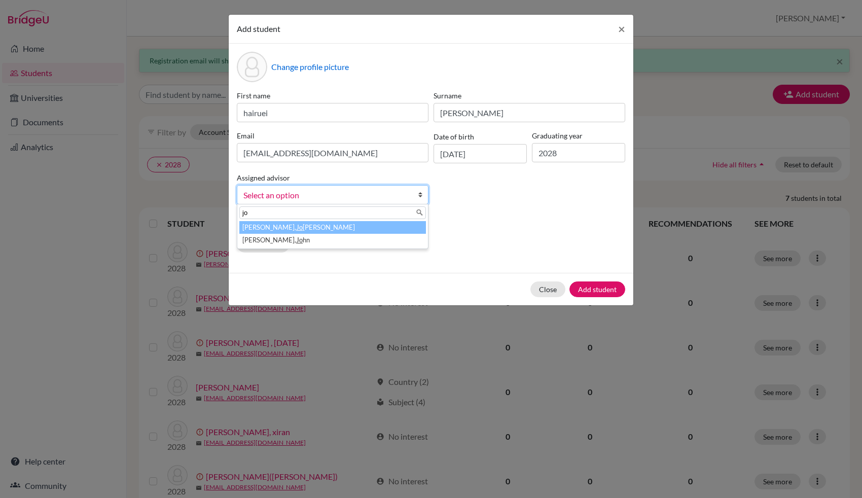
type input "jo"
click at [295, 232] on li "[PERSON_NAME]" at bounding box center [332, 227] width 187 height 13
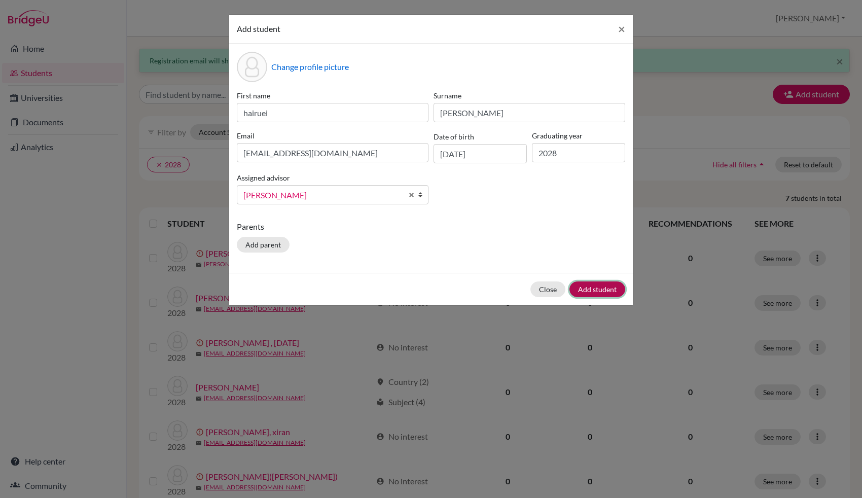
click at [599, 290] on button "Add student" at bounding box center [597, 289] width 56 height 16
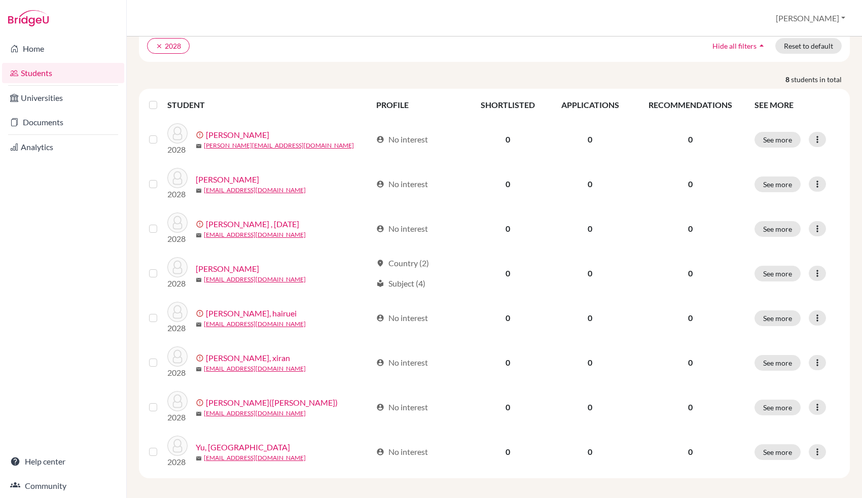
scroll to position [121, 0]
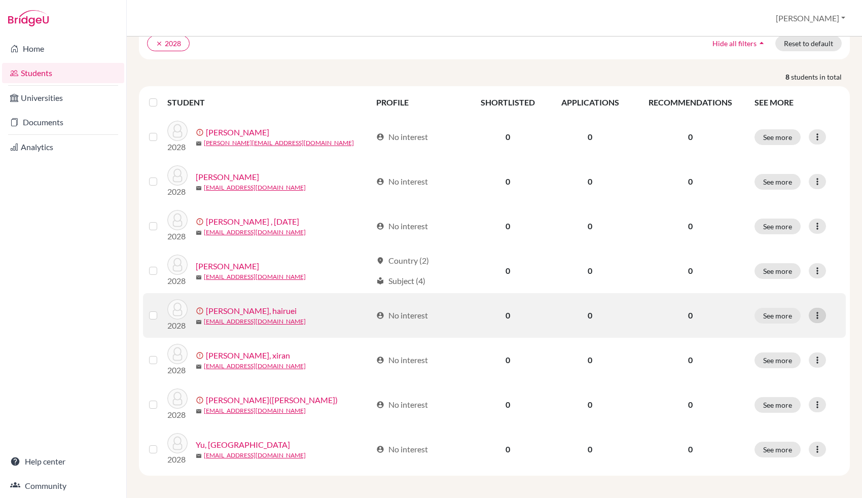
click at [689, 315] on icon at bounding box center [817, 315] width 10 height 10
click at [689, 366] on button "Resend invite email" at bounding box center [770, 369] width 92 height 16
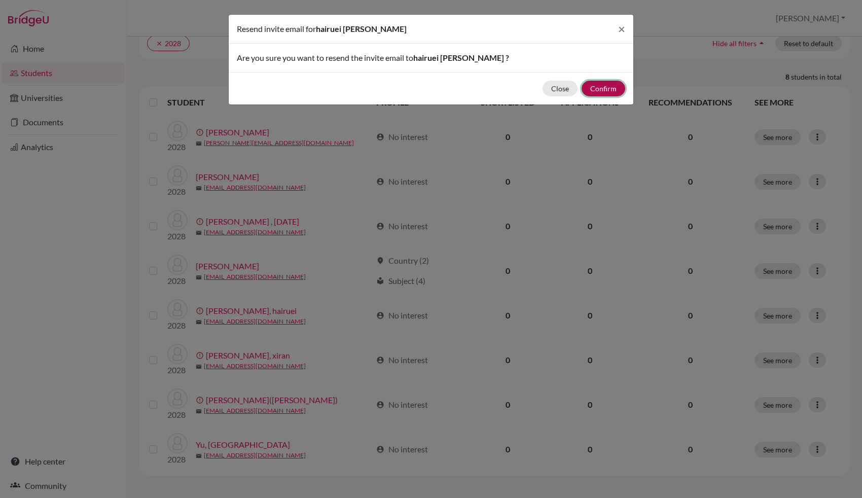
click at [592, 85] on button "Confirm" at bounding box center [604, 89] width 44 height 16
